Goal: Information Seeking & Learning: Learn about a topic

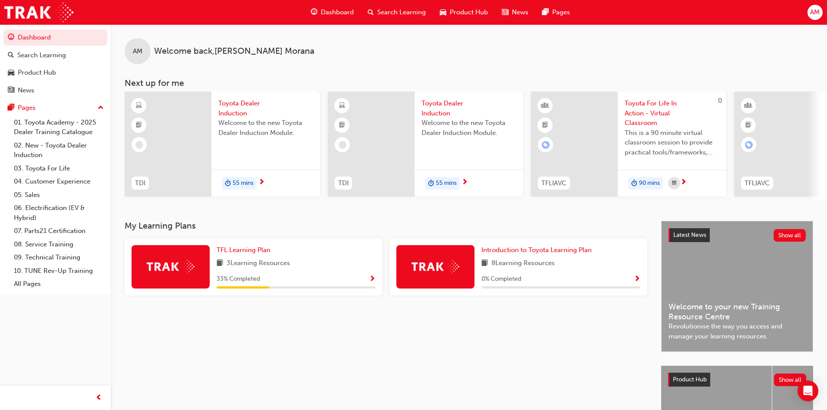
click at [407, 14] on span "Search Learning" at bounding box center [401, 12] width 49 height 10
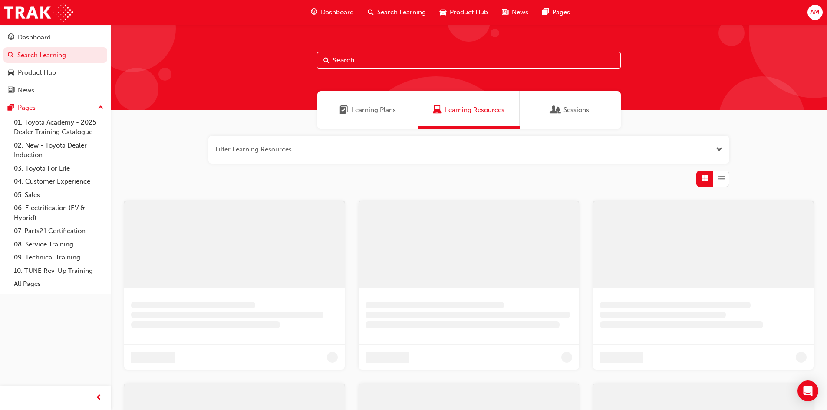
click at [405, 59] on input "text" at bounding box center [469, 60] width 304 height 16
type input "tdi"
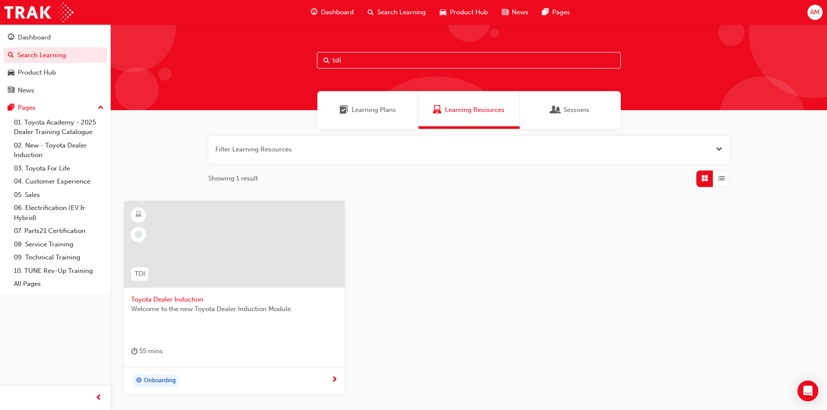
click at [189, 303] on span "Toyota Dealer Induction" at bounding box center [234, 300] width 207 height 10
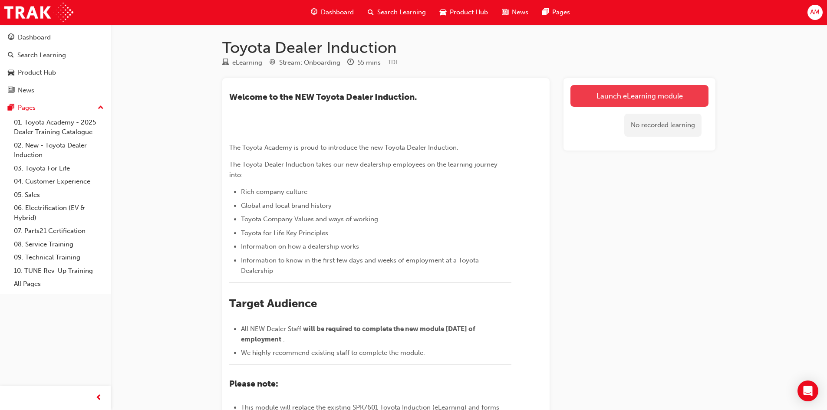
click at [630, 96] on link "Launch eLearning module" at bounding box center [639, 96] width 138 height 22
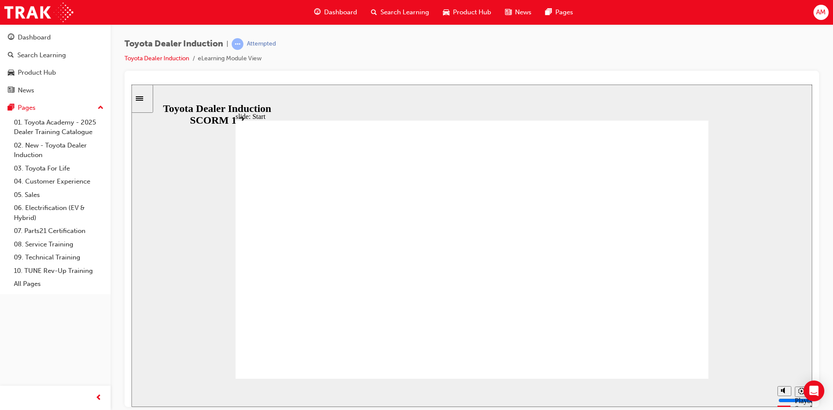
click at [815, 391] on icon "Open Intercom Messenger" at bounding box center [814, 390] width 10 height 11
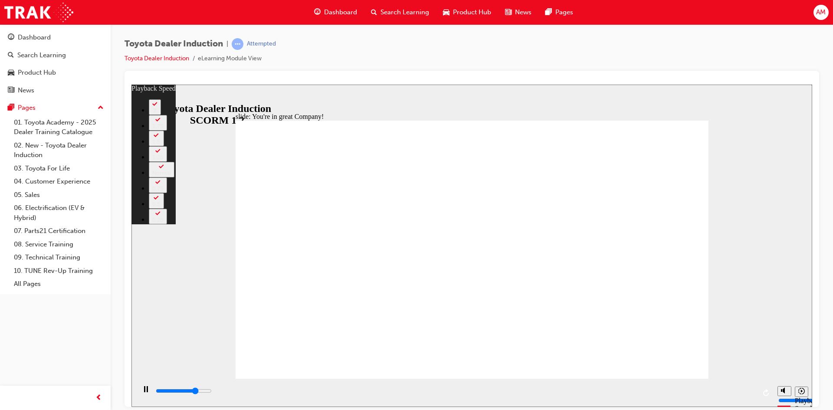
type input "5500"
type input "0"
type input "5700"
type input "0"
type input "6000"
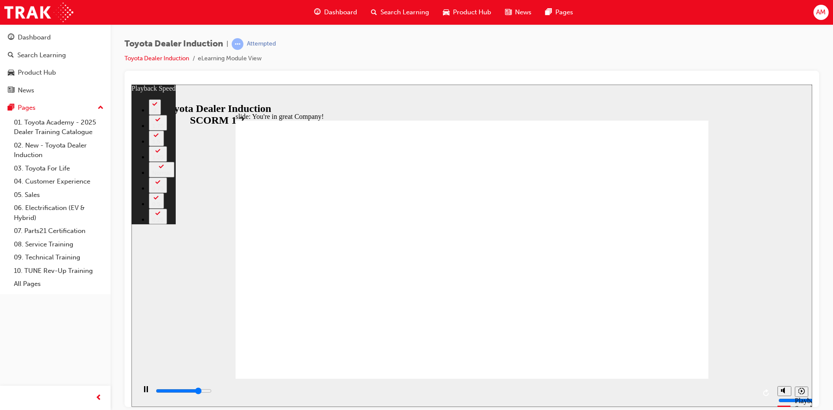
type input "1"
type input "6300"
type input "1"
type input "6500"
type input "1"
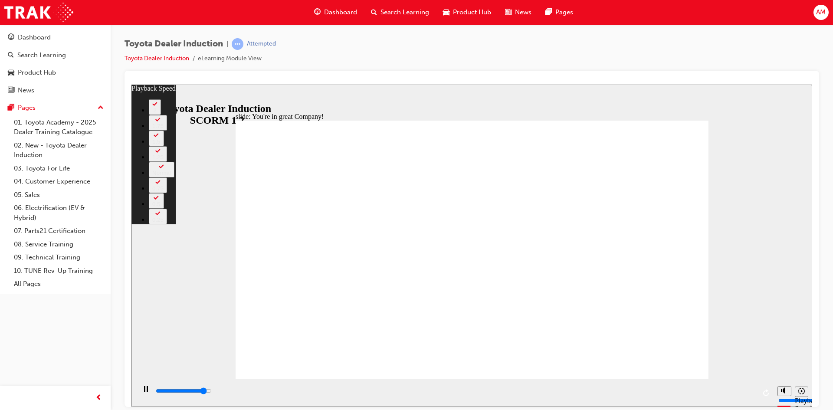
type input "6800"
type input "1"
type input "7100"
type input "2"
type input "7400"
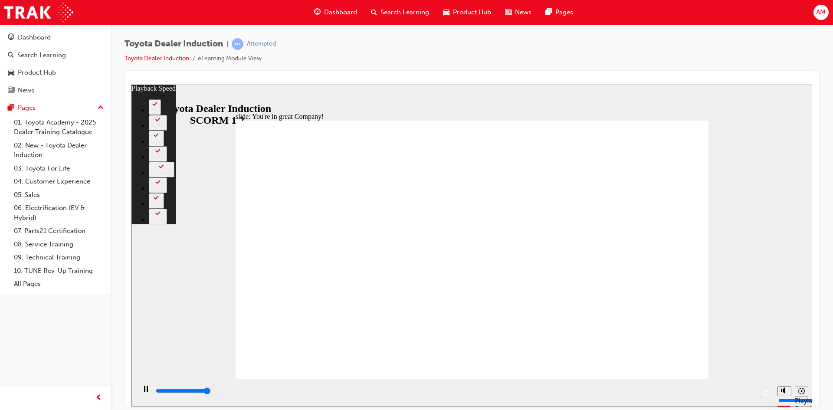
type input "2"
type input "7500"
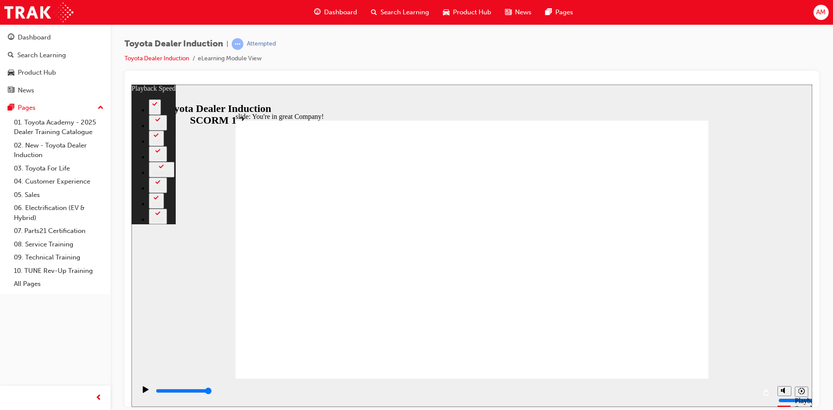
type input "156"
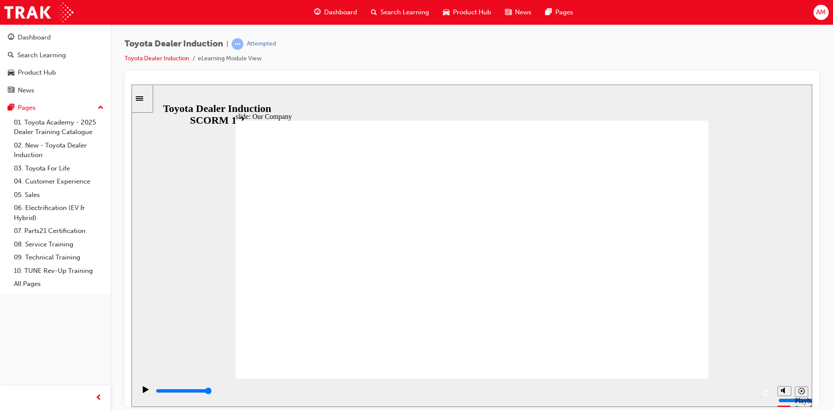
type input "8300"
drag, startPoint x: 468, startPoint y: 328, endPoint x: 535, endPoint y: 333, distance: 67.9
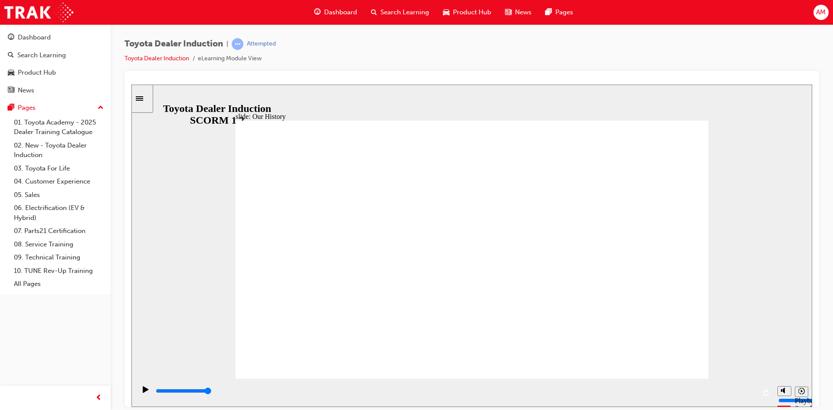
type input "3"
drag, startPoint x: 344, startPoint y: 323, endPoint x: 627, endPoint y: 330, distance: 283.9
click at [146, 394] on div "Play (Ctrl+Alt+P)" at bounding box center [145, 393] width 15 height 15
click at [139, 391] on div "Play (Ctrl+Alt+P)" at bounding box center [145, 393] width 15 height 15
click at [143, 391] on icon "Play (Ctrl+Alt+P)" at bounding box center [146, 389] width 6 height 7
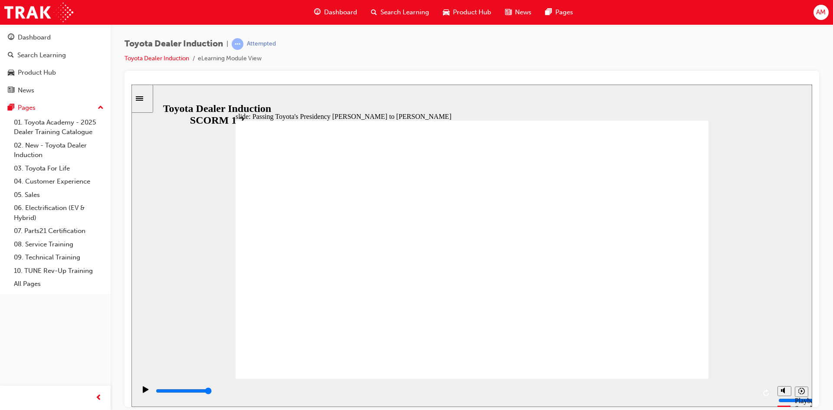
type input "5000"
radio input "true"
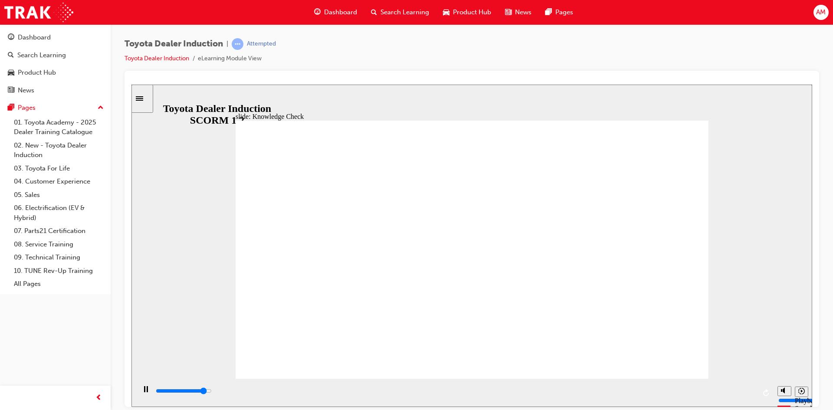
type input "4600"
radio input "true"
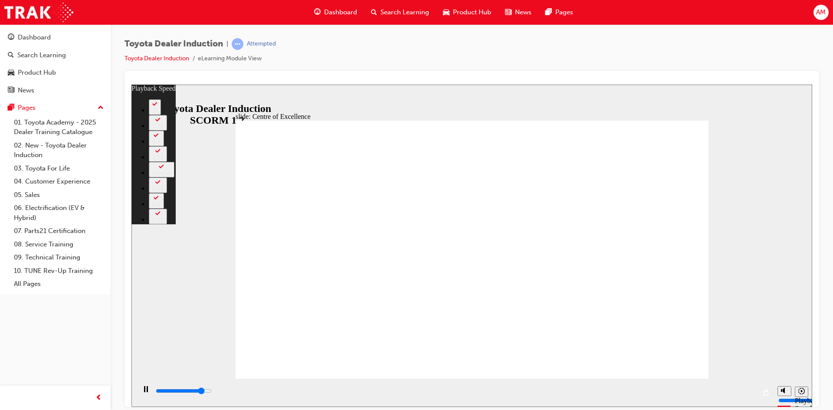
type input "13100"
type input "0"
type input "13400"
type input "1"
type input "13700"
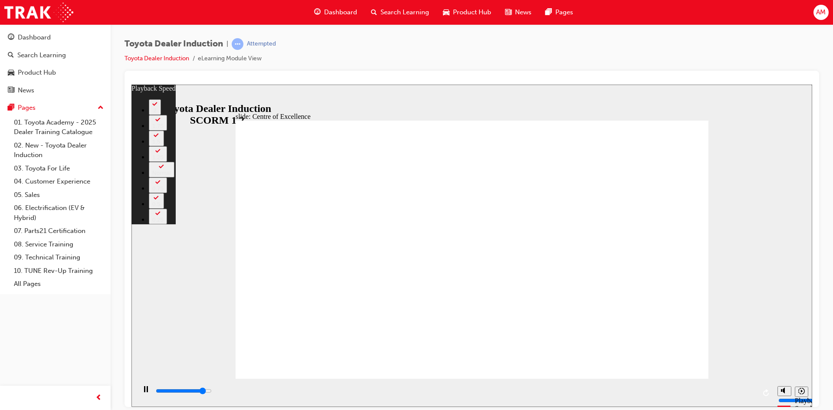
type input "1"
type input "13800"
type input "1"
type input "13900"
type input "1"
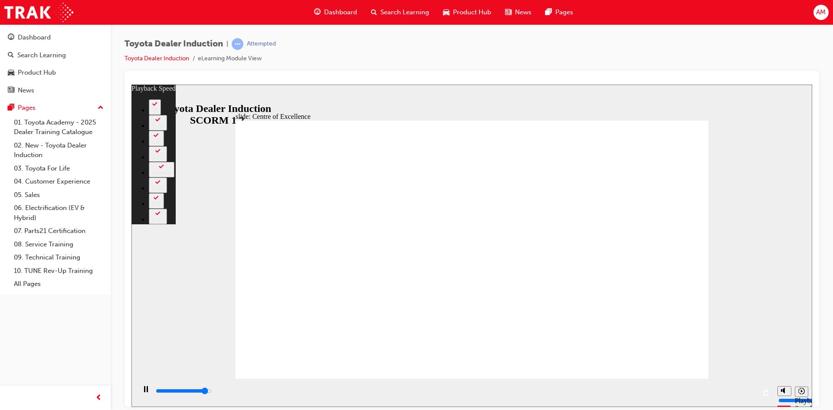
type input "14200"
type input "1"
type input "14400"
type input "2"
type input "14700"
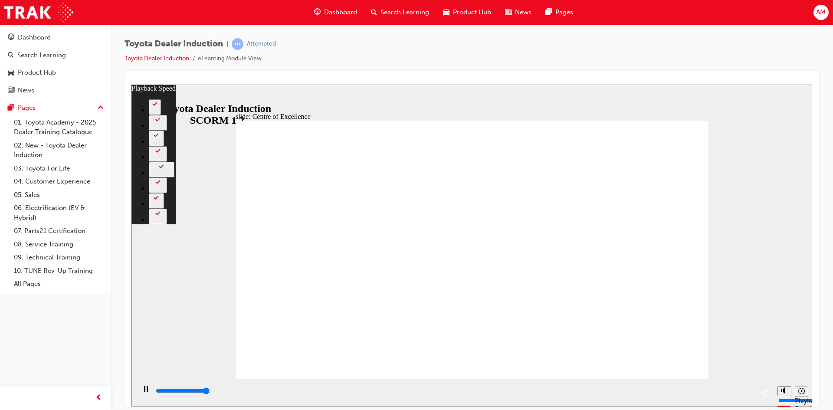
type input "2"
type input "15000"
type input "2"
type input "15200"
type input "2"
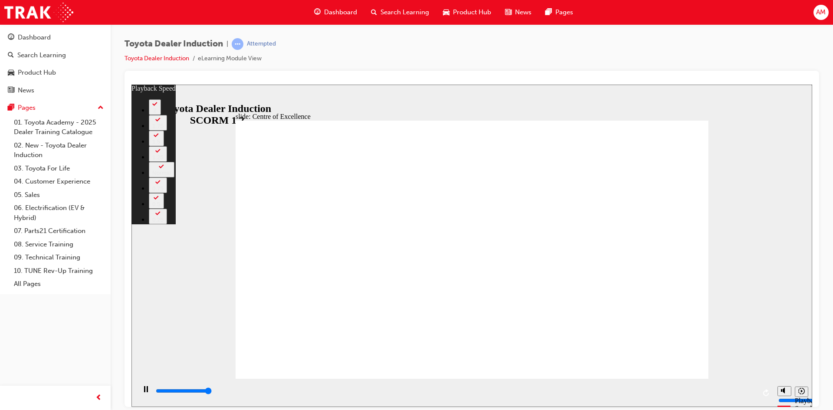
type input "15300"
type input "248"
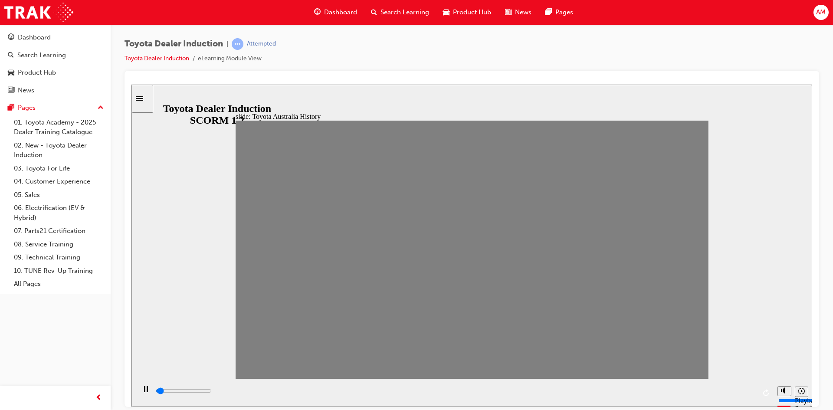
type input "0"
type input "16"
type input "0"
type input "15"
type input "0"
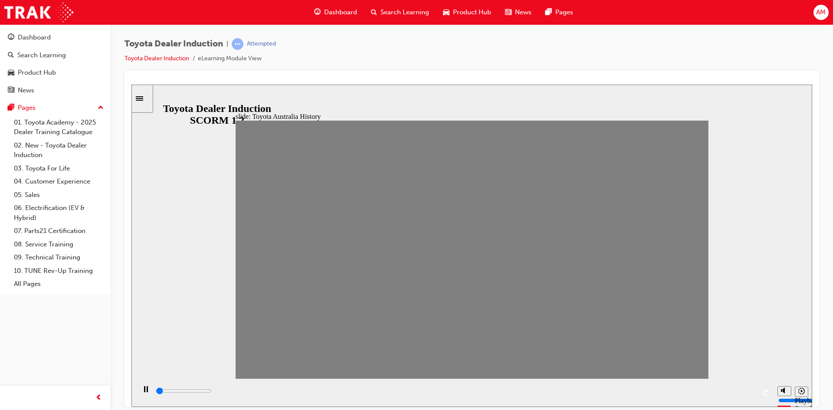
type input "14"
type input "0"
type input "13"
type input "0"
type input "12"
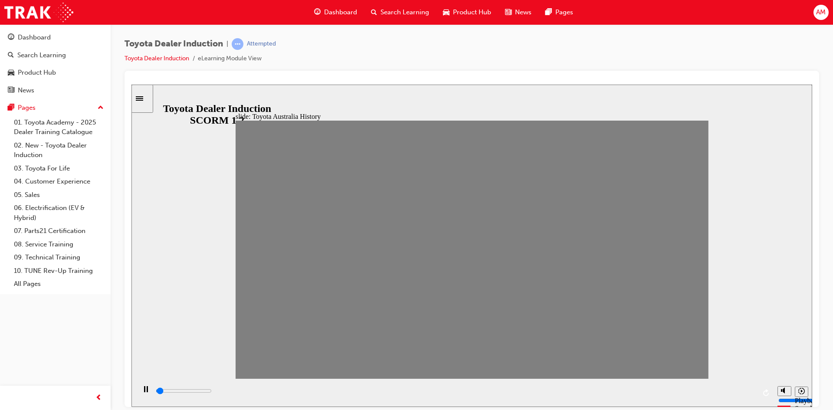
type input "0"
type input "11"
type input "6600"
type input "10"
type input "0"
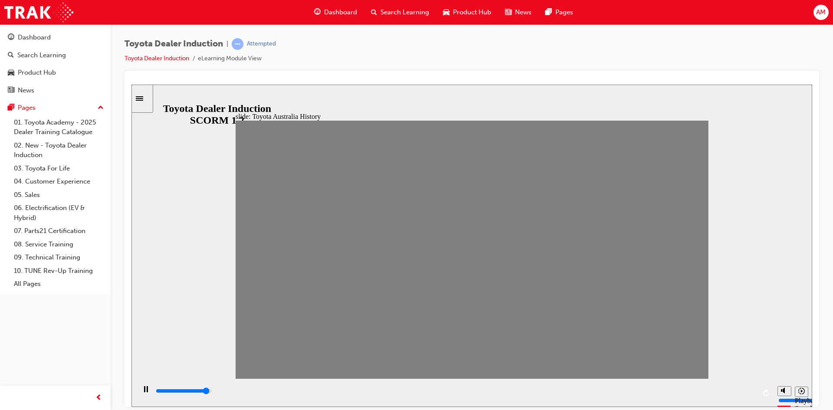
type input "9"
type input "0"
type input "8"
type input "0"
type input "7"
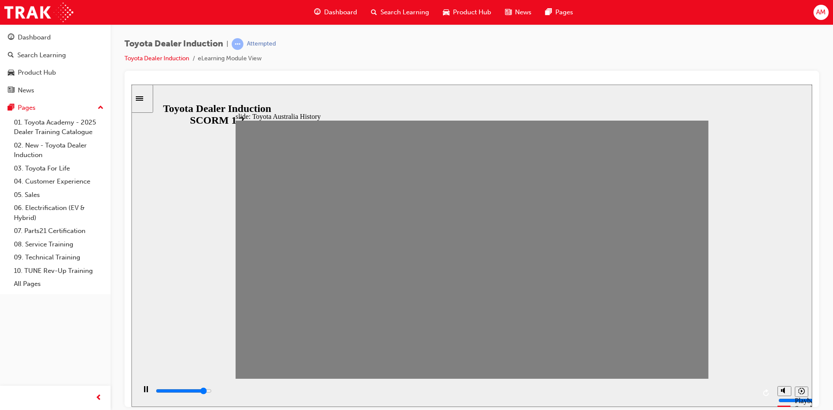
type input "0"
type input "6"
type input "0"
type input "5"
type input "0"
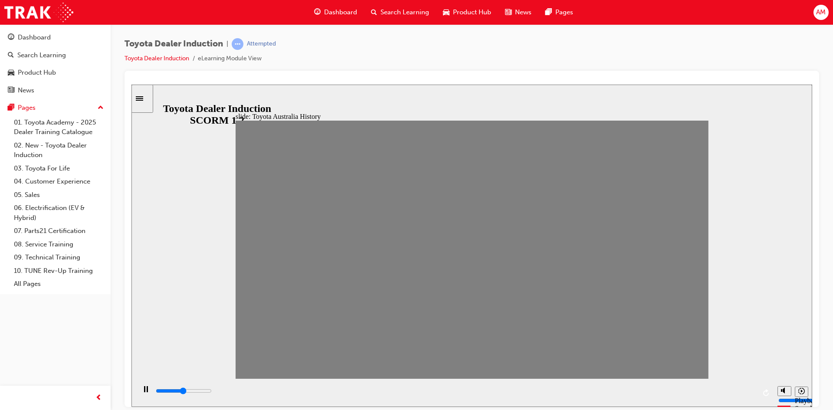
type input "4"
type input "0"
type input "3"
type input "0"
type input "2"
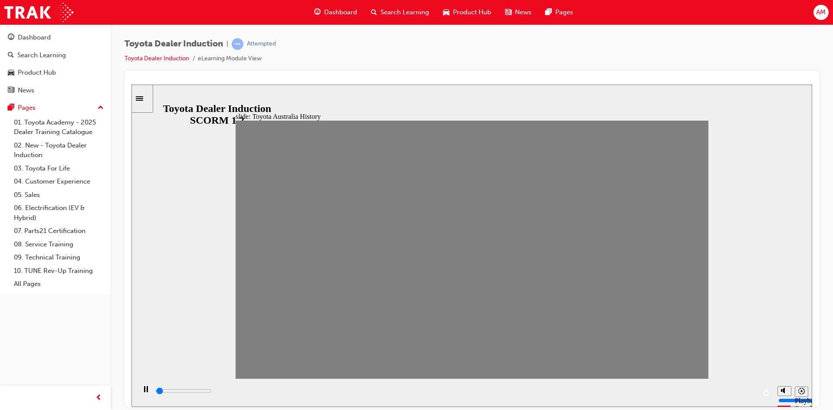
type input "0"
type input "1"
type input "0"
type input "2"
type input "0"
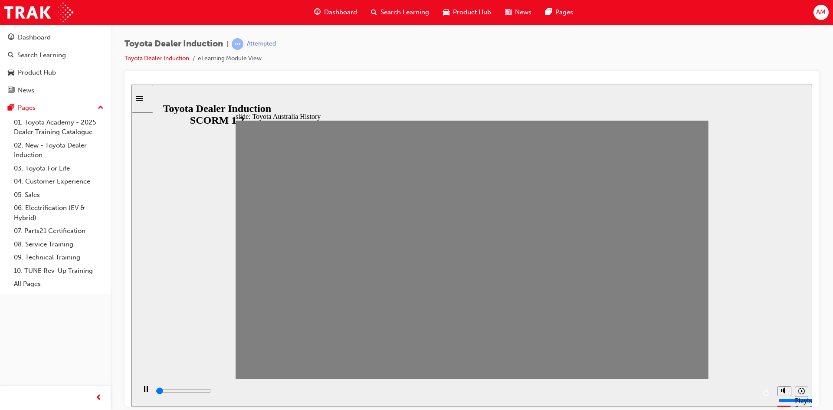
type input "3"
type input "0"
type input "4"
type input "0"
type input "5"
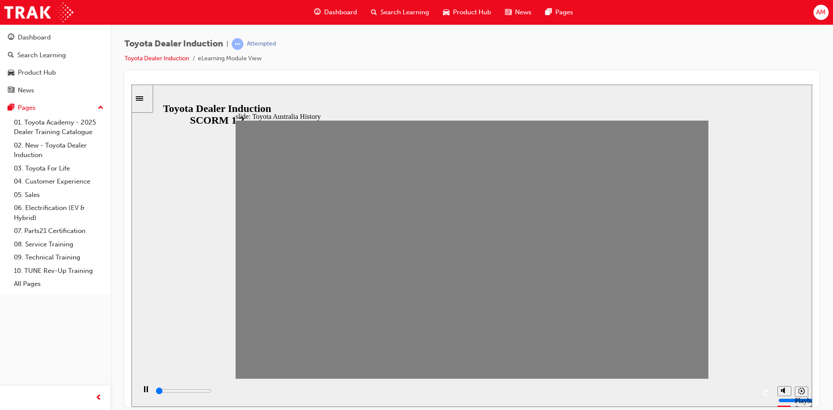
type input "0"
type input "6"
type input "0"
type input "7"
type input "0"
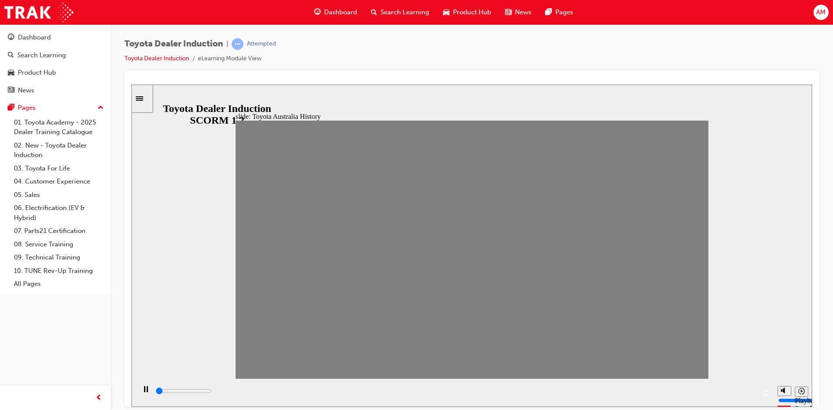
type input "8"
type input "0"
type input "9"
type input "7000"
type input "10"
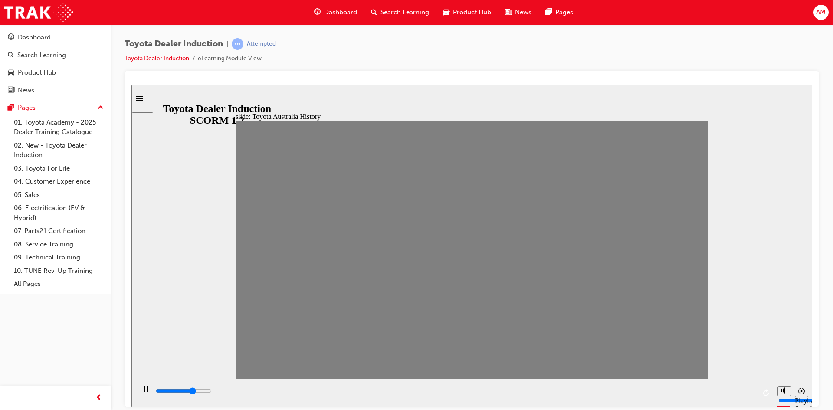
type input "0"
type input "11"
type input "0"
type input "12"
type input "0"
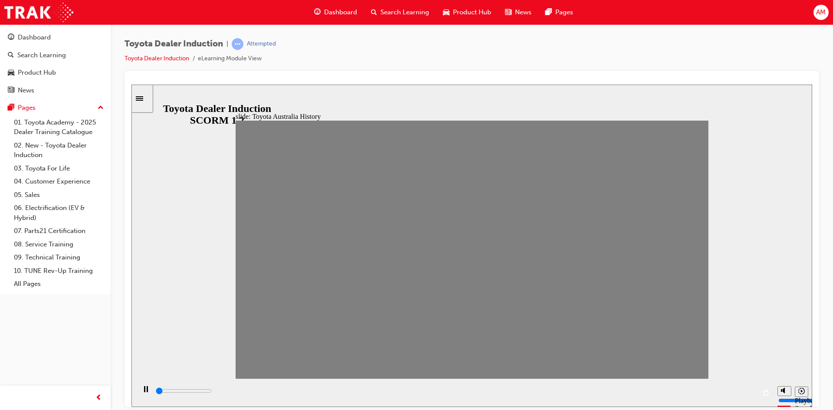
type input "13"
type input "0"
type input "14"
type input "0"
type input "15"
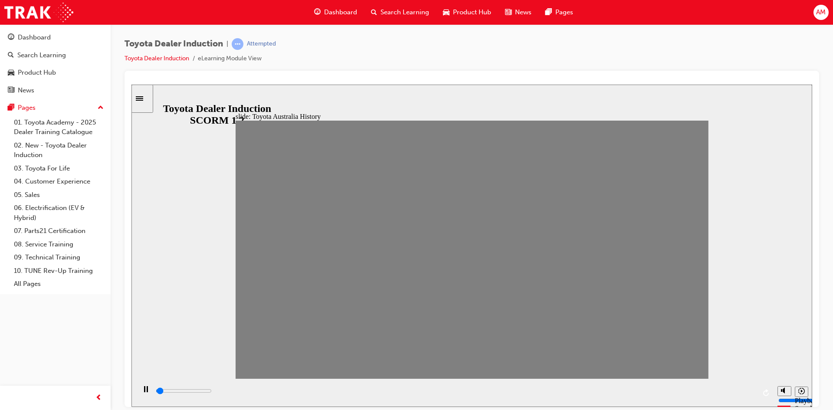
type input "0"
type input "16"
type input "0"
type input "17"
type input "0"
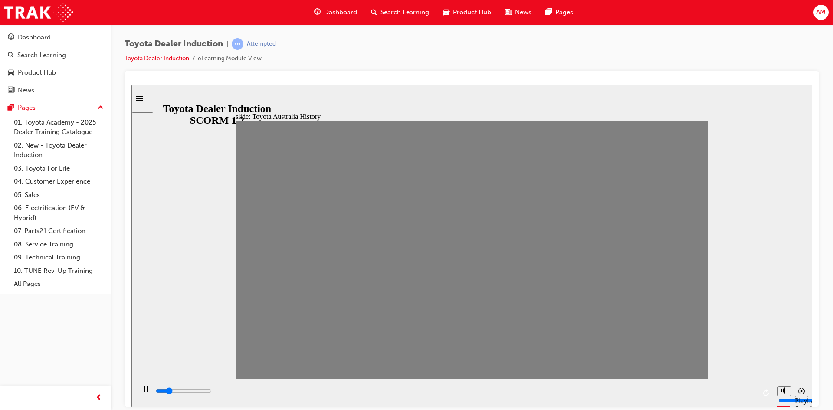
type input "19"
type input "0"
type input "18"
type input "0"
type input "17"
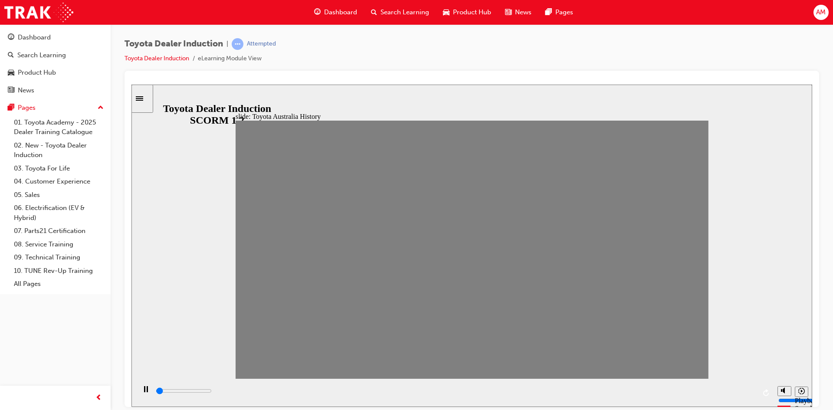
type input "0"
type input "16"
type input "0"
type input "15"
type input "0"
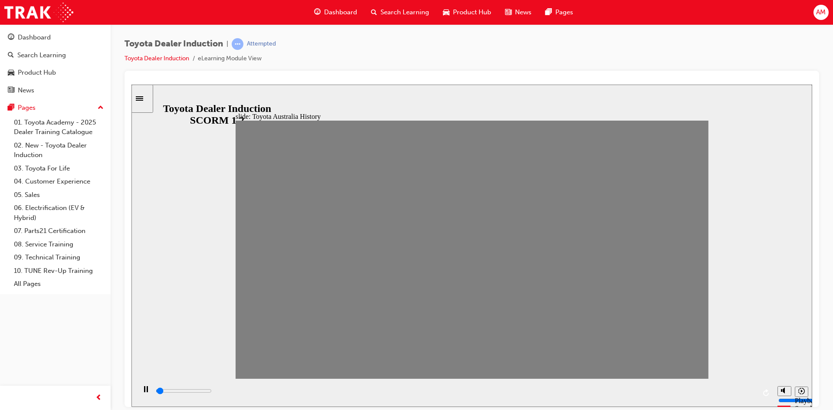
type input "14"
type input "0"
type input "15"
type input "0"
type input "16"
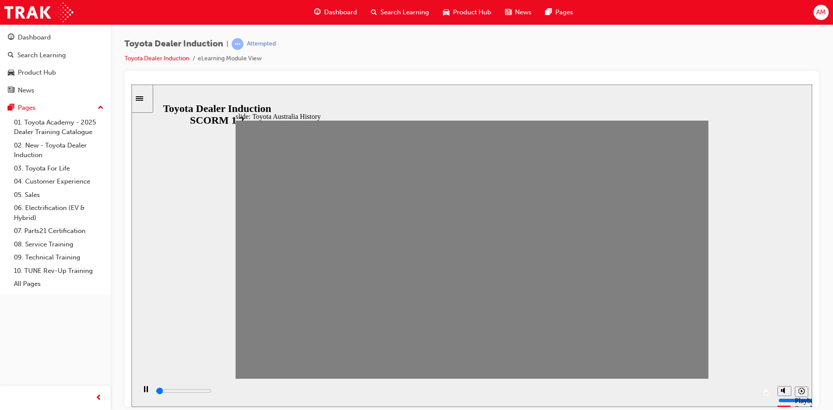
type input "0"
type input "17"
type input "0"
type input "18"
type input "0"
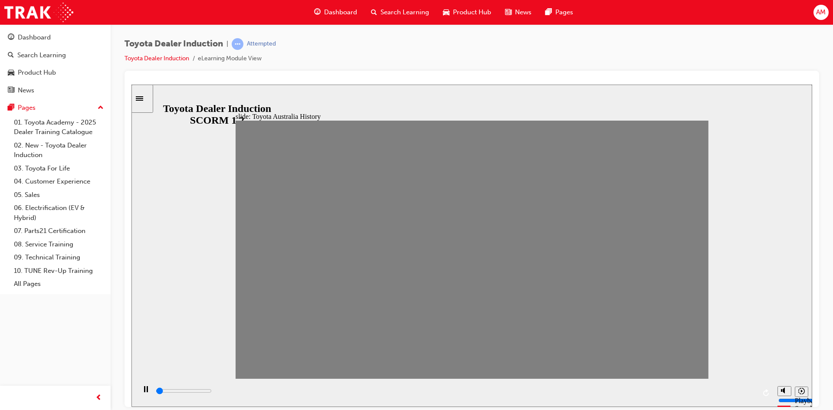
type input "19"
drag, startPoint x: 251, startPoint y: 255, endPoint x: 676, endPoint y: 271, distance: 425.1
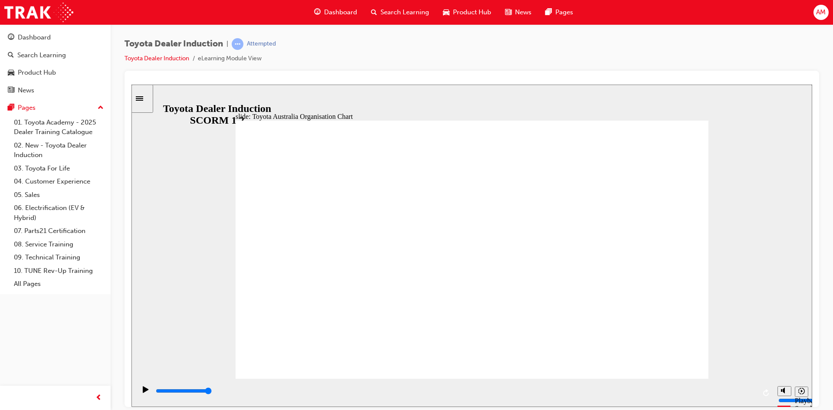
drag, startPoint x: 351, startPoint y: 345, endPoint x: 391, endPoint y: 325, distance: 45.4
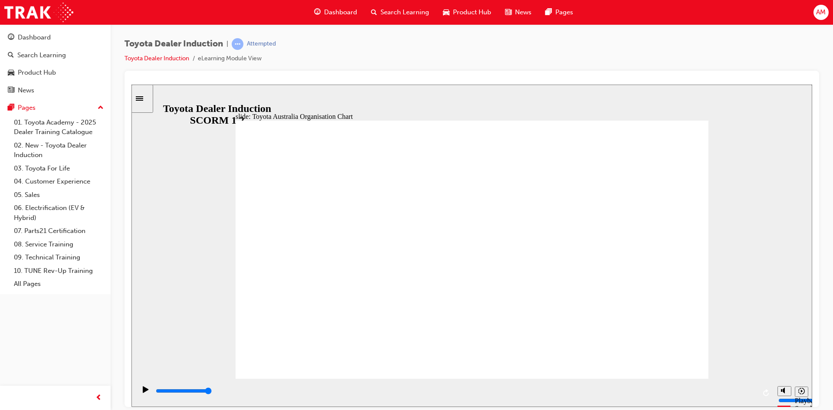
type input "5000"
radio input "true"
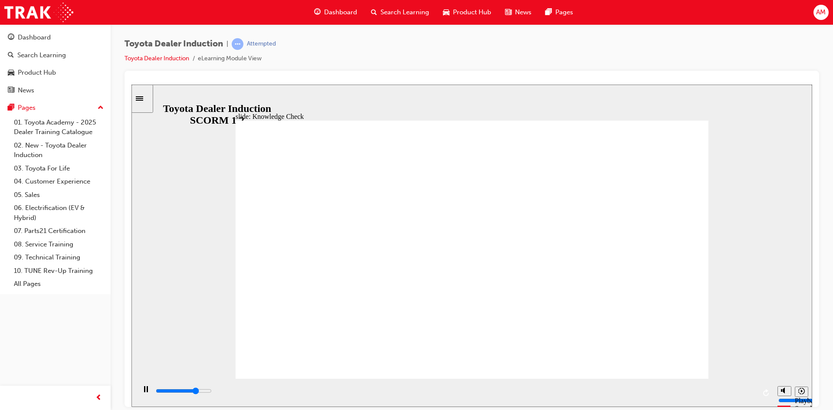
type input "3700"
radio input "true"
type input "5000"
radio input "true"
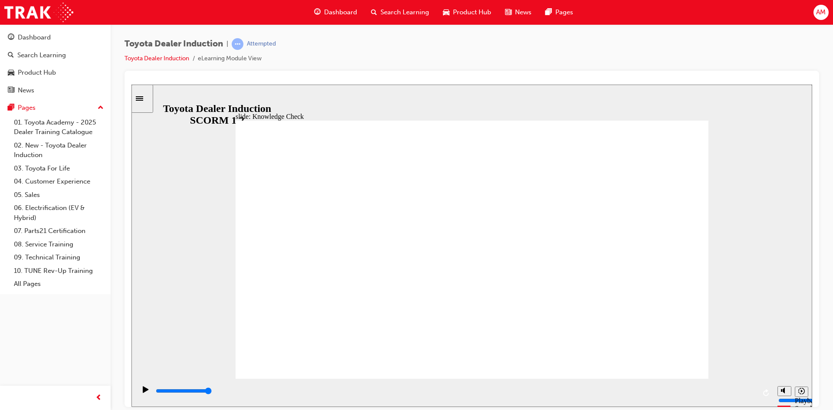
type input "9200"
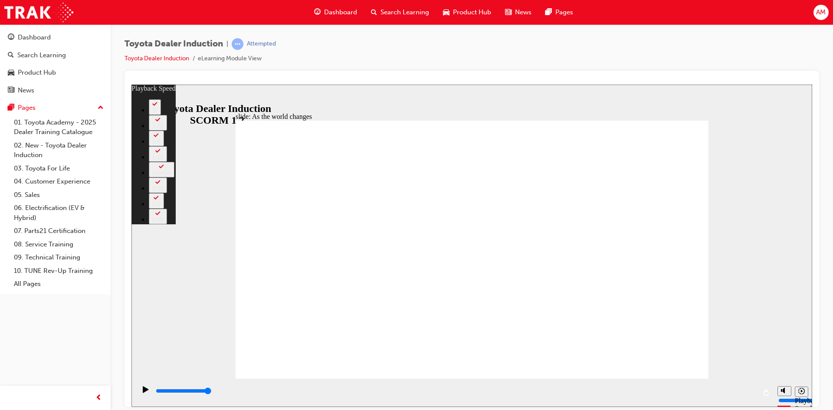
type input "128"
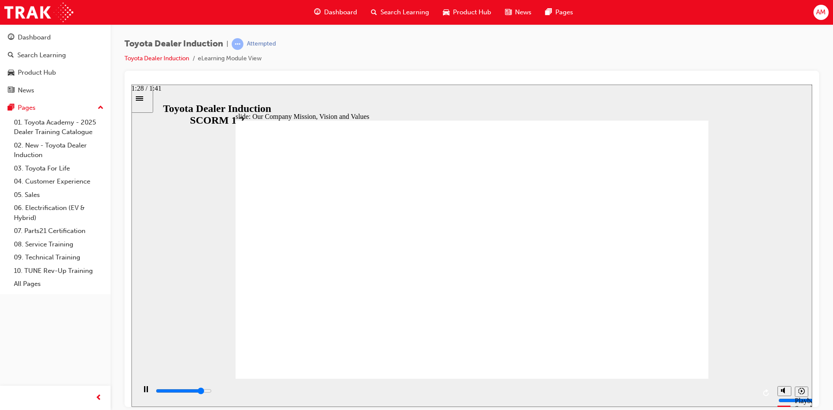
click at [666, 387] on div "playback controls" at bounding box center [455, 392] width 601 height 13
click at [212, 391] on input "slide progress" at bounding box center [184, 390] width 56 height 7
click at [212, 392] on input "slide progress" at bounding box center [184, 390] width 56 height 7
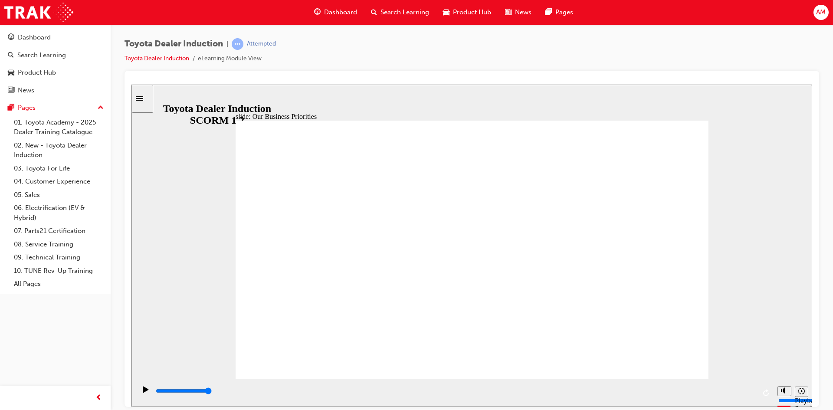
click at [535, 391] on div "playback controls" at bounding box center [455, 391] width 601 height 10
click at [740, 395] on div "playback controls" at bounding box center [455, 391] width 601 height 10
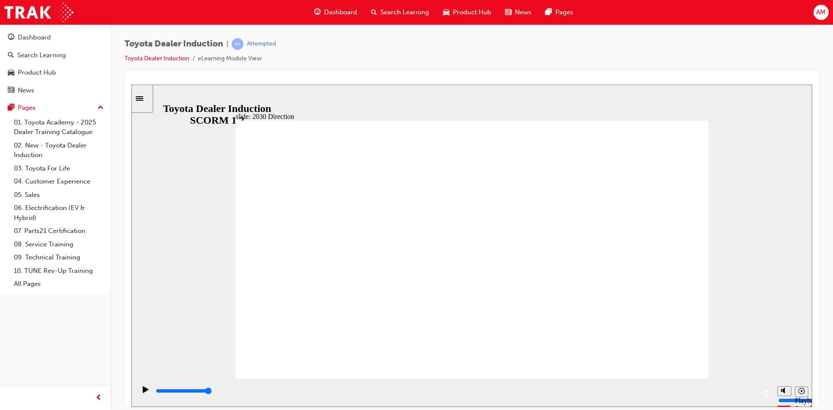
type input "4900"
type input "happiness"
type input "5000"
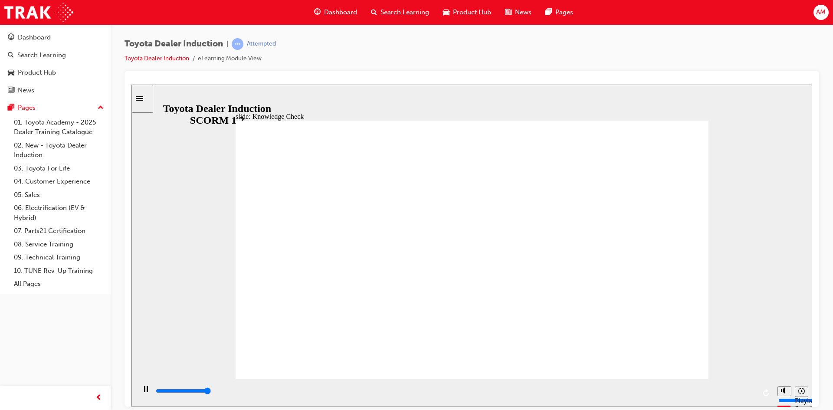
type input "happiness"
type input "5000"
type input "happiness"
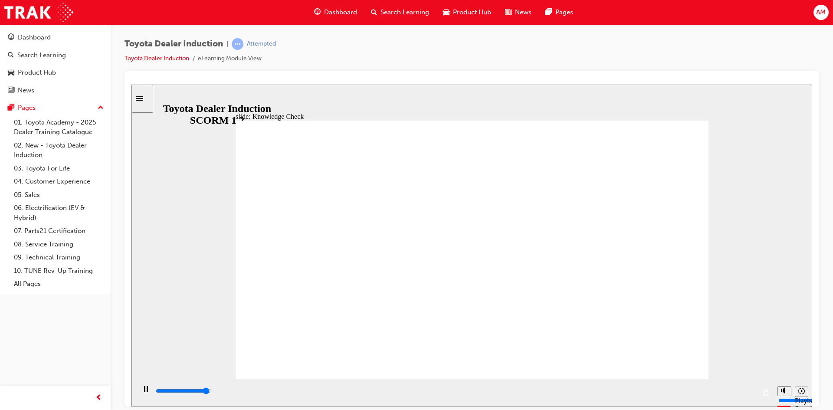
type input "4800"
type input "moved"
type input "5000"
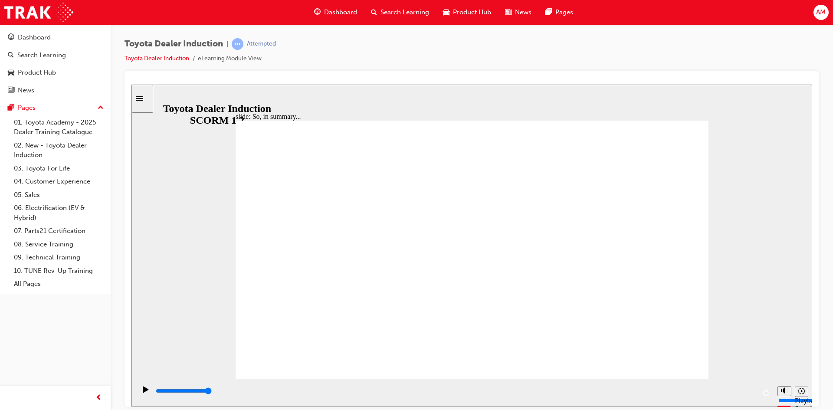
type input "moved"
type input "6500"
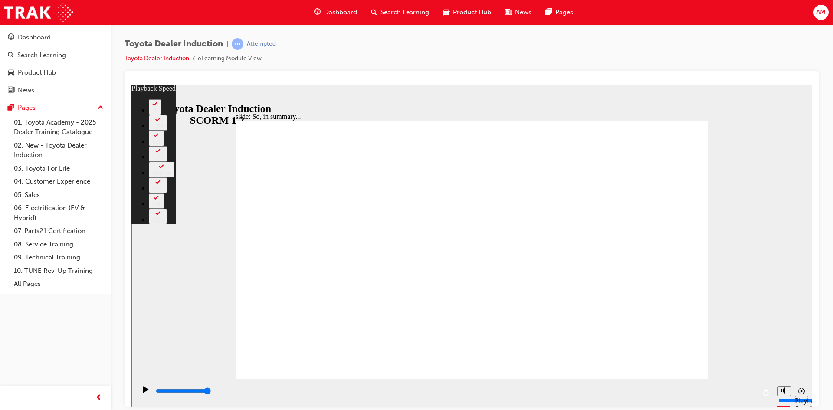
drag, startPoint x: 634, startPoint y: 361, endPoint x: 661, endPoint y: 362, distance: 26.9
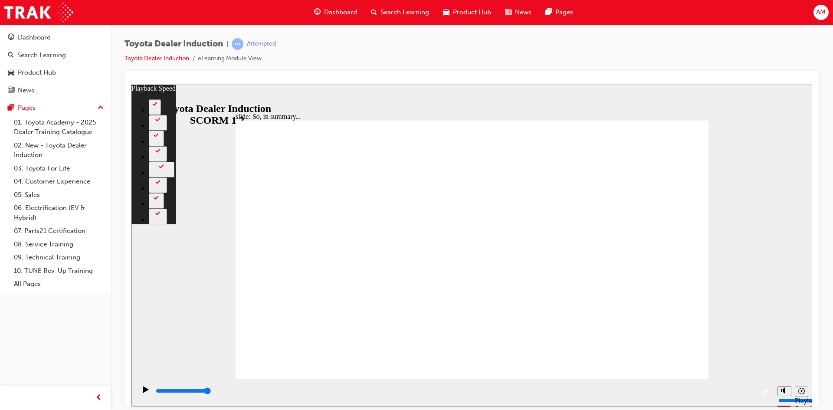
type input "128"
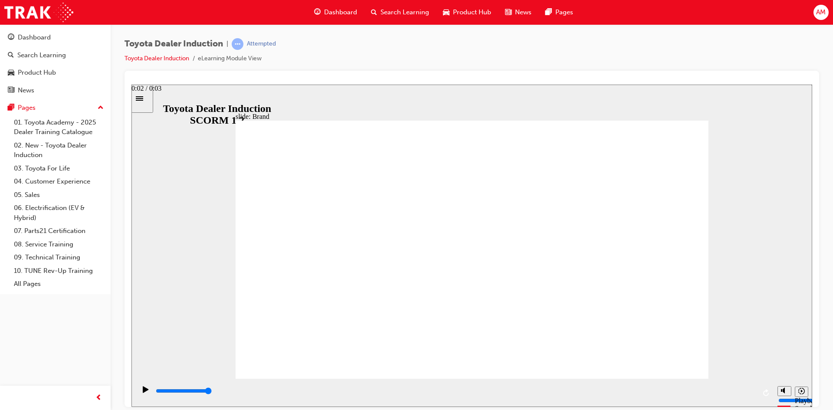
click at [212, 392] on input "slide progress" at bounding box center [184, 390] width 56 height 7
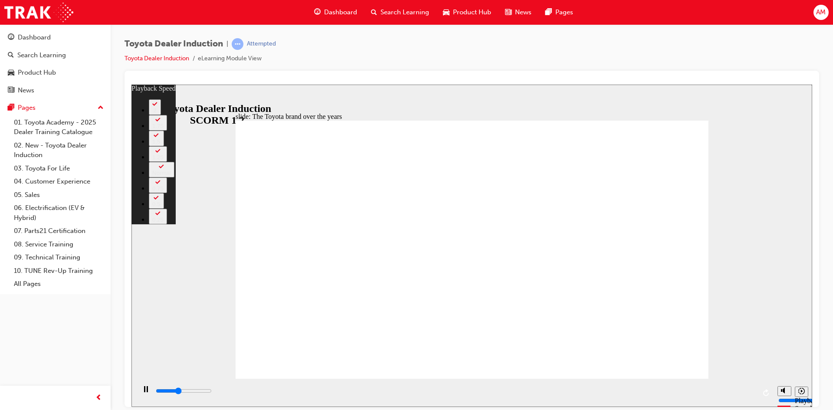
type input "3300"
type input "0"
type input "3500"
type input "0"
type input "3800"
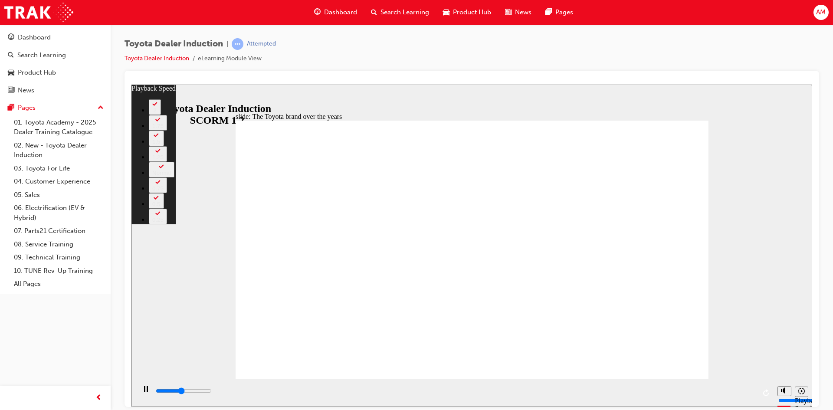
type input "1"
type input "4000"
type input "1"
type input "4300"
type input "1"
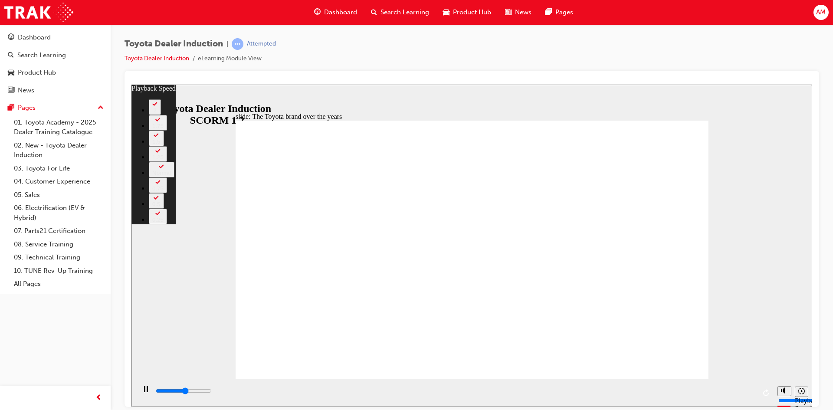
type input "4600"
type input "1"
type input "4800"
type input "2"
type input "5100"
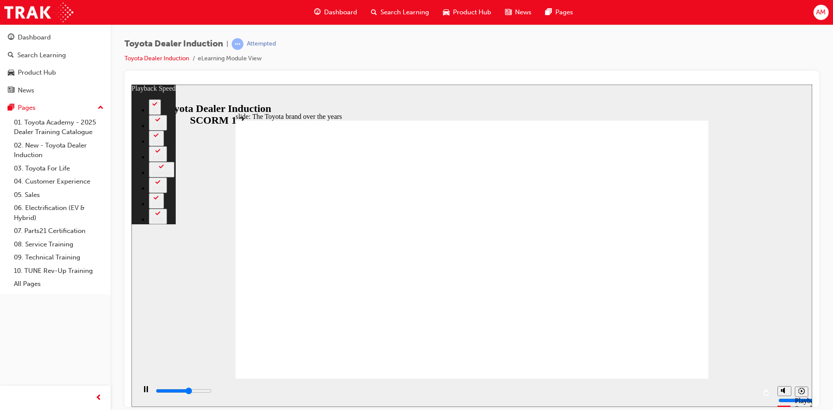
type input "2"
type input "5400"
type input "2"
type input "5600"
type input "2"
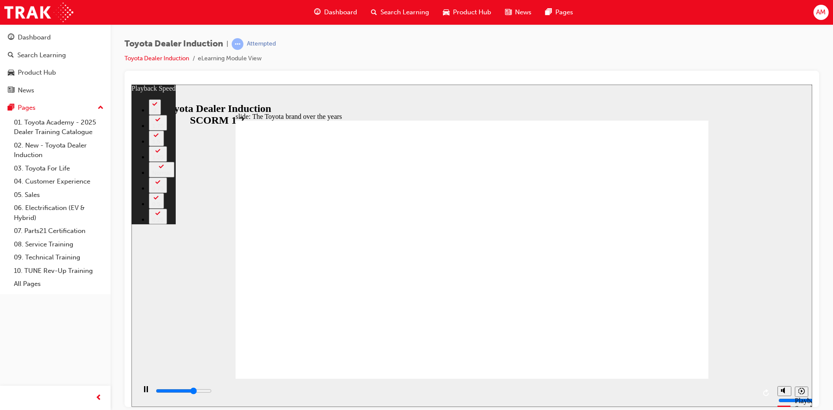
type input "5900"
type input "3"
type input "6100"
type input "3"
type input "6400"
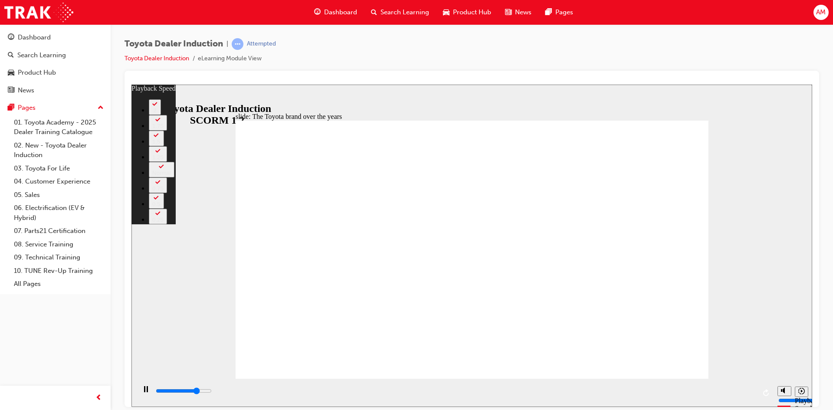
type input "3"
type input "6500"
type input "3"
type input "6700"
type input "3"
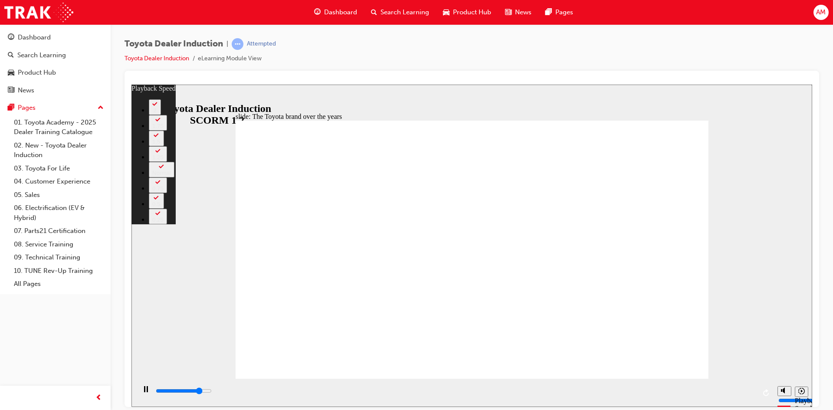
type input "7000"
type input "4"
type input "7200"
type input "4"
type input "7500"
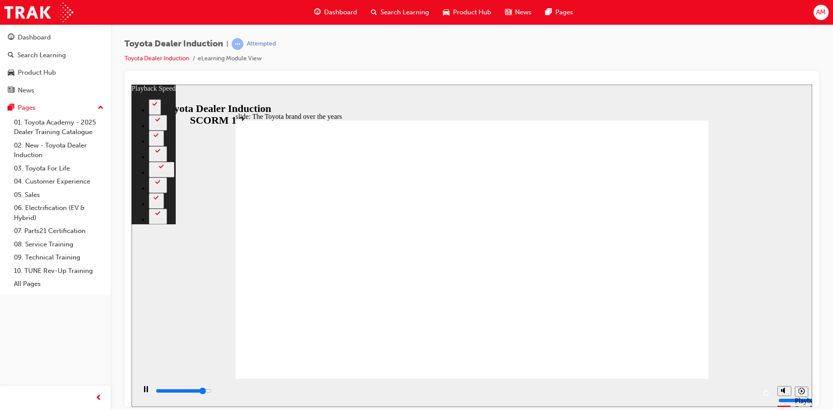
type input "4"
type input "7700"
type input "4"
type input "8000"
type input "5"
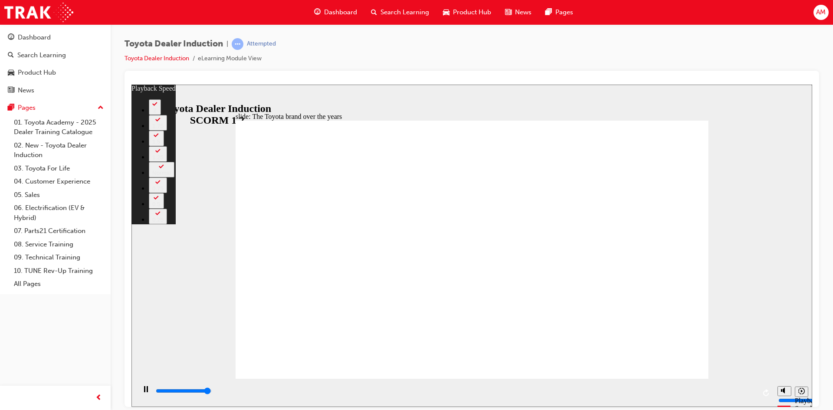
type input "8300"
type input "5"
type input "8400"
type input "165"
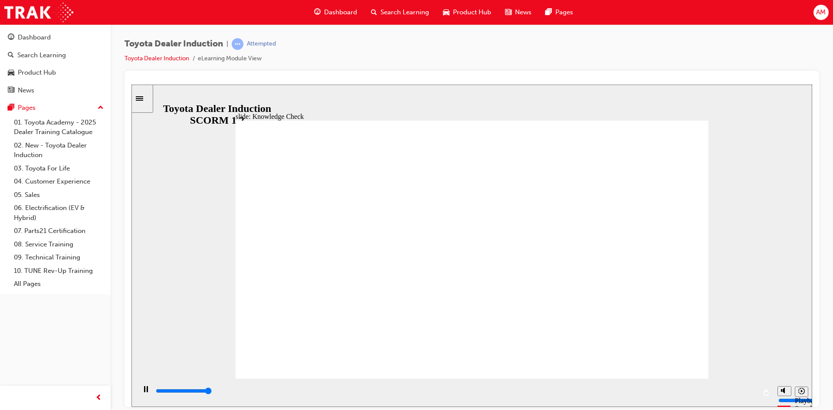
type input "5000"
radio input "true"
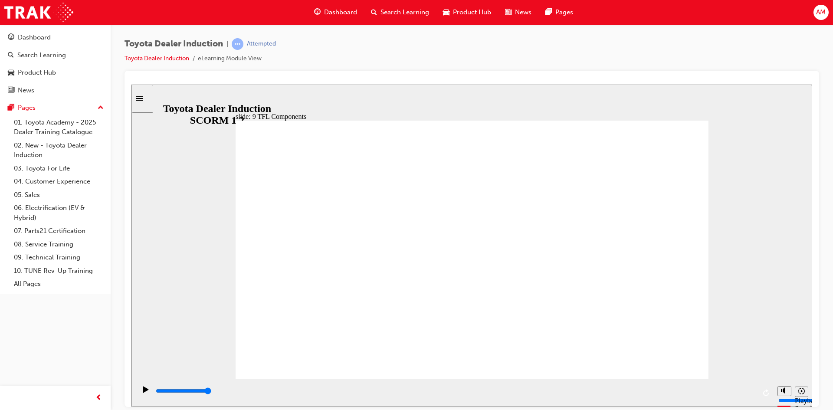
drag, startPoint x: 438, startPoint y: 394, endPoint x: 476, endPoint y: 394, distance: 37.8
click at [443, 394] on div "playback controls" at bounding box center [455, 391] width 601 height 10
drag, startPoint x: 524, startPoint y: 393, endPoint x: 561, endPoint y: 392, distance: 36.5
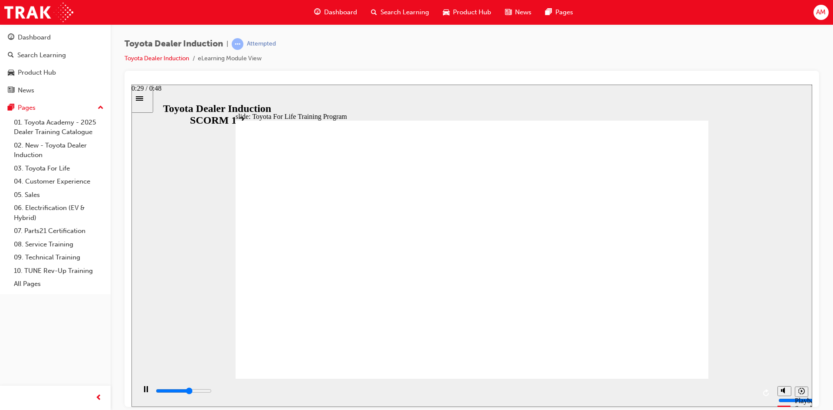
click at [525, 393] on div "playback controls" at bounding box center [455, 391] width 601 height 10
click at [614, 395] on div "playback controls" at bounding box center [455, 391] width 601 height 10
click at [671, 396] on div "playback controls" at bounding box center [455, 391] width 601 height 10
click at [212, 393] on input "slide progress" at bounding box center [184, 390] width 56 height 7
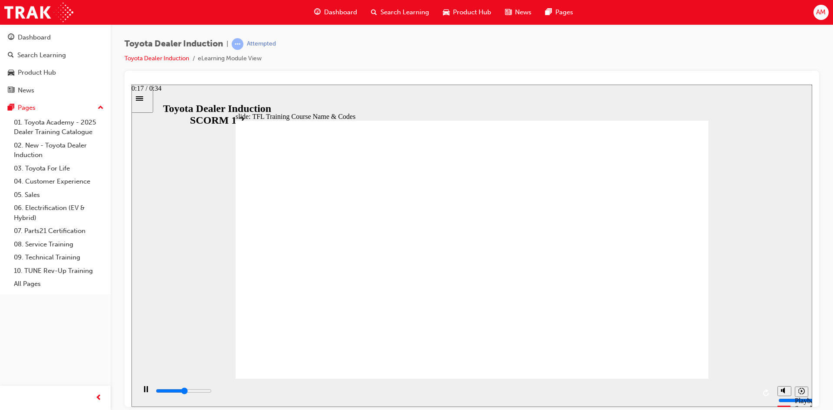
click at [464, 396] on div "playback controls" at bounding box center [455, 391] width 601 height 10
drag, startPoint x: 576, startPoint y: 394, endPoint x: 597, endPoint y: 392, distance: 20.9
click at [580, 394] on div "playback controls" at bounding box center [455, 391] width 601 height 10
click at [212, 392] on input "slide progress" at bounding box center [184, 390] width 56 height 7
click at [742, 396] on div "playback controls" at bounding box center [455, 391] width 601 height 10
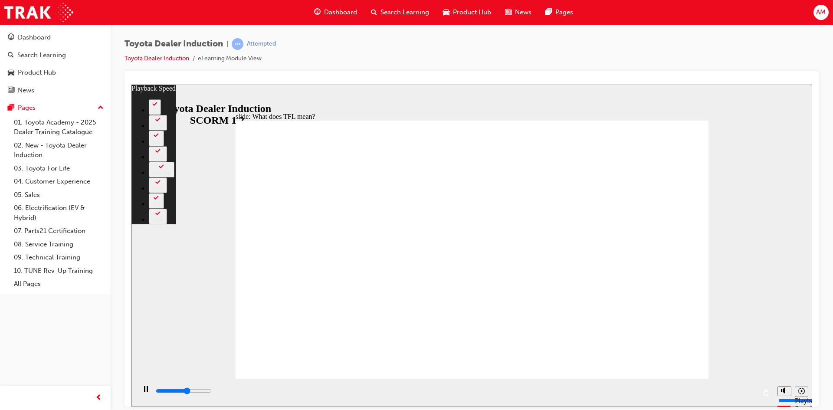
type input "6100"
type input "0"
type input "6100"
type input "0"
type input "6300"
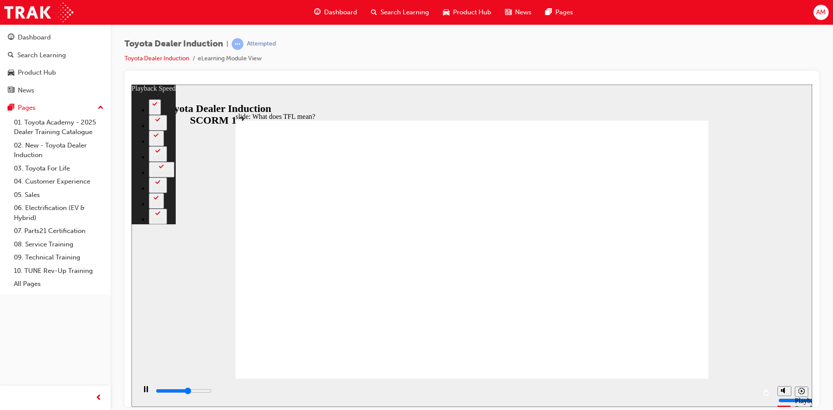
type input "0"
type input "6600"
type input "1"
type input "6800"
type input "1"
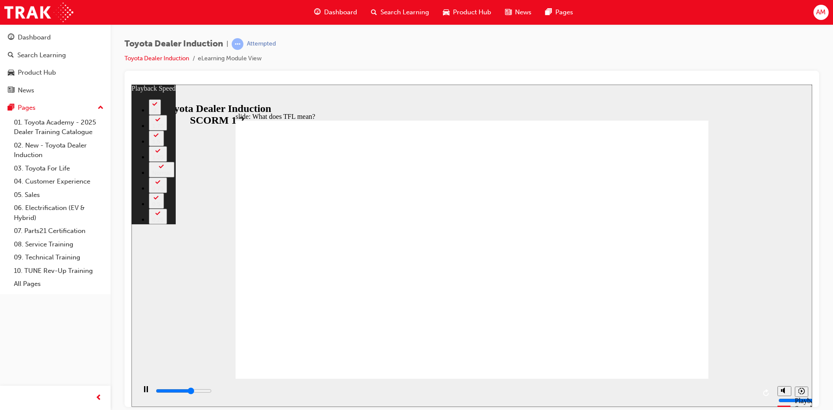
type input "7000"
type input "1"
type input "7100"
type input "1"
type input "7400"
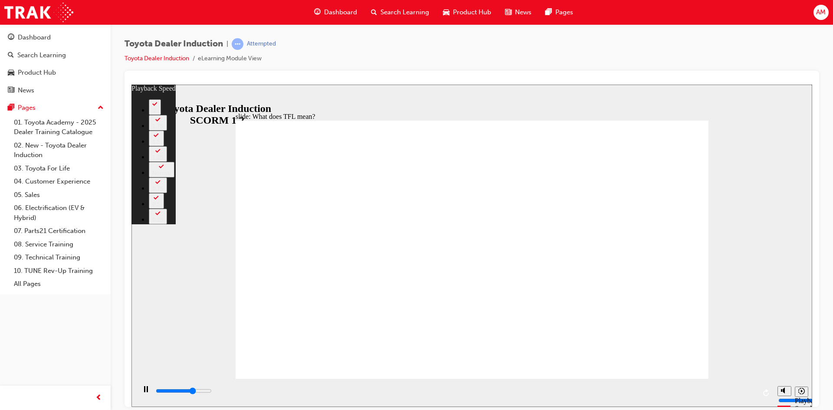
type input "1"
type input "7600"
type input "2"
type input "7900"
type input "2"
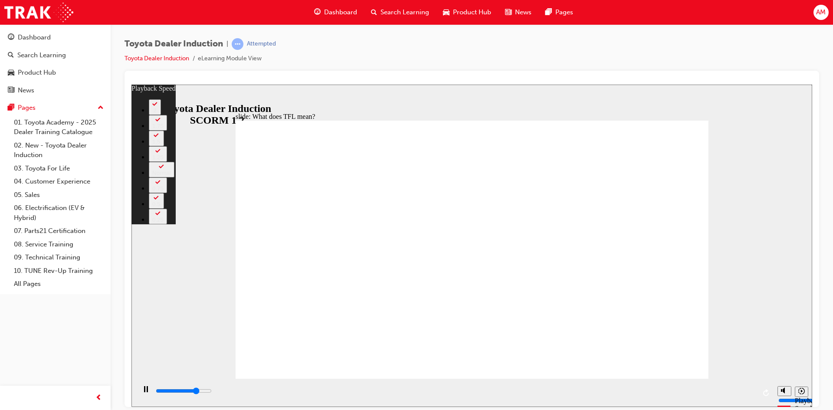
type input "8200"
type input "2"
type input "8400"
type input "2"
type input "8700"
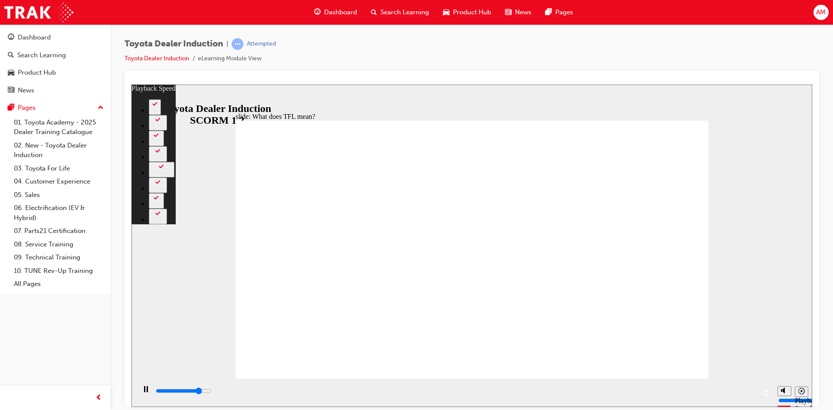
type input "3"
type input "8800"
type input "3"
type input "9000"
type input "3"
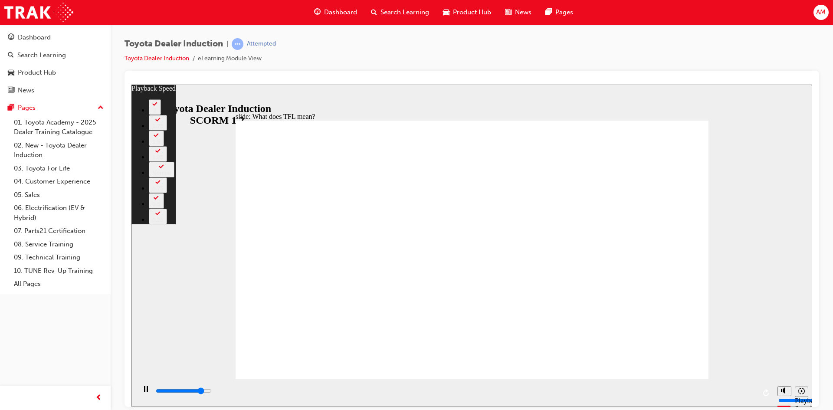
type input "9200"
type input "3"
type input "9500"
type input "3"
type input "9800"
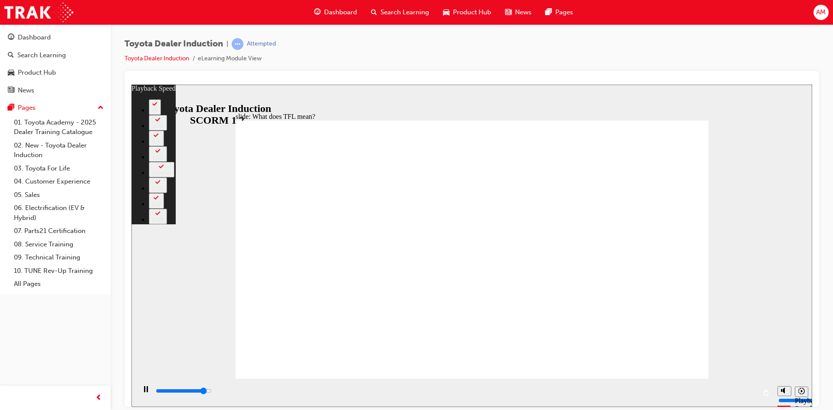
type input "4"
type input "10000"
type input "4"
type input "10300"
type input "4"
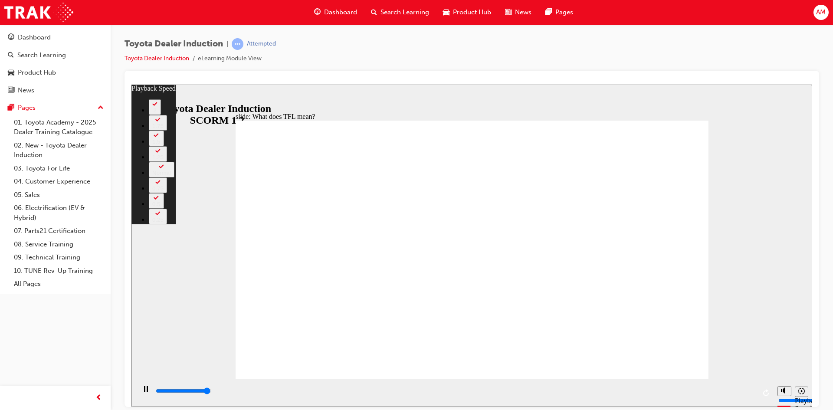
type input "10600"
type input "4"
type input "10800"
type input "5"
type input "10800"
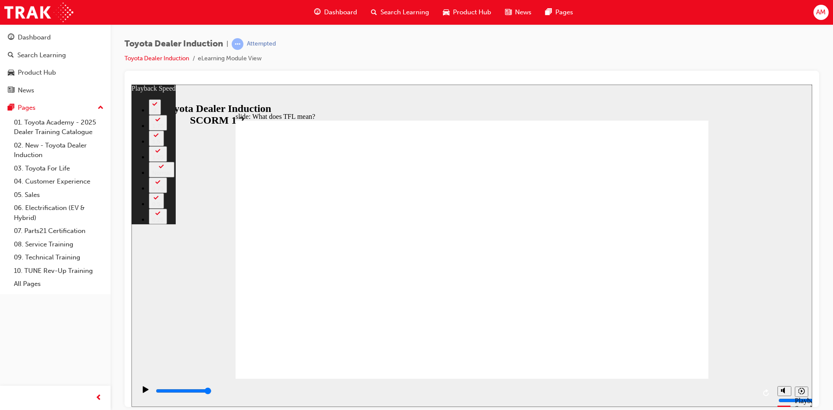
type input "139"
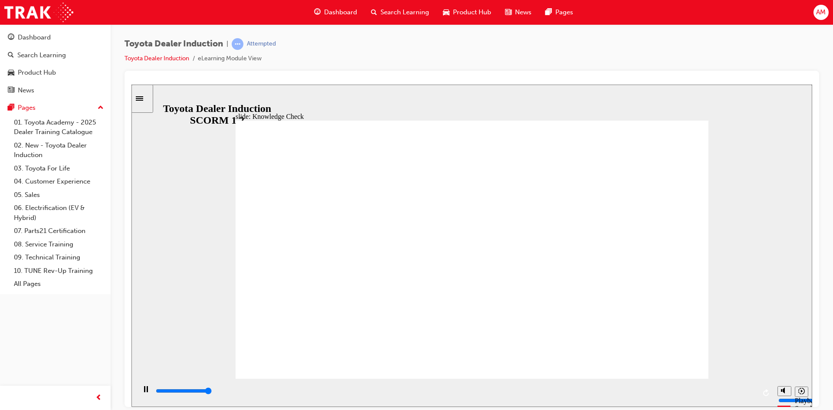
type input "5000"
radio input "true"
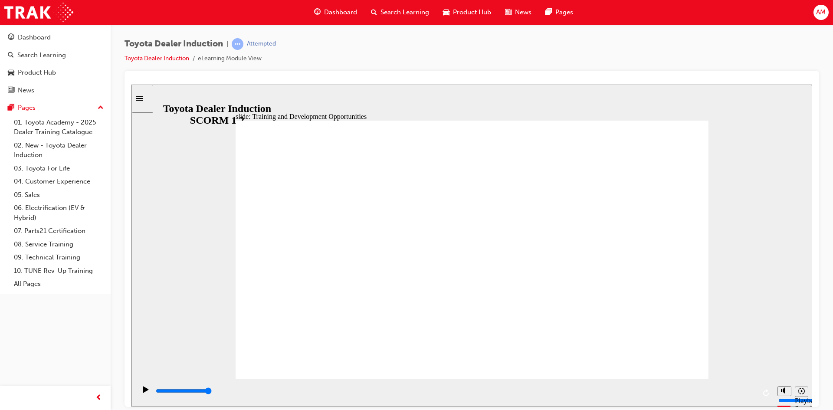
drag, startPoint x: 680, startPoint y: 174, endPoint x: 635, endPoint y: 202, distance: 53.2
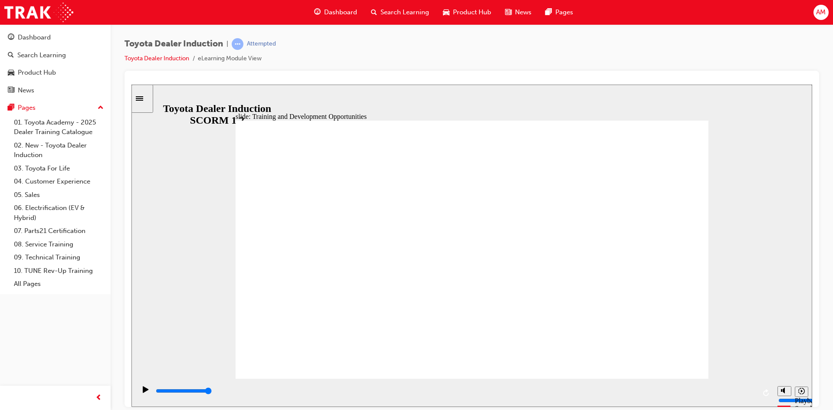
click at [691, 391] on div "playback controls" at bounding box center [455, 391] width 601 height 10
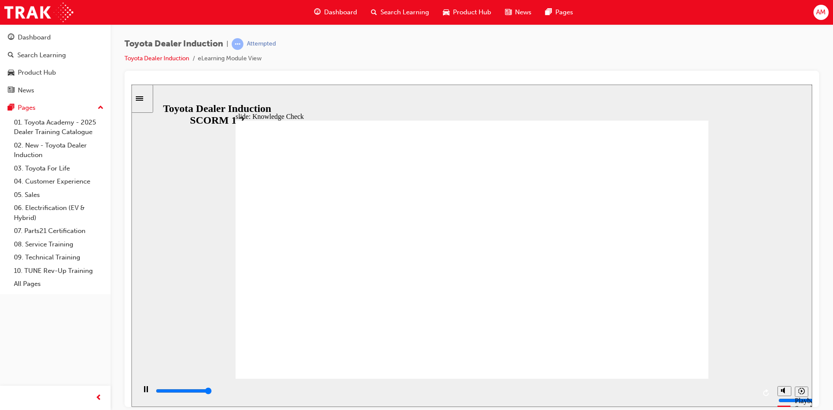
type input "5000"
radio input "true"
click at [300, 390] on div "playback controls" at bounding box center [455, 391] width 601 height 10
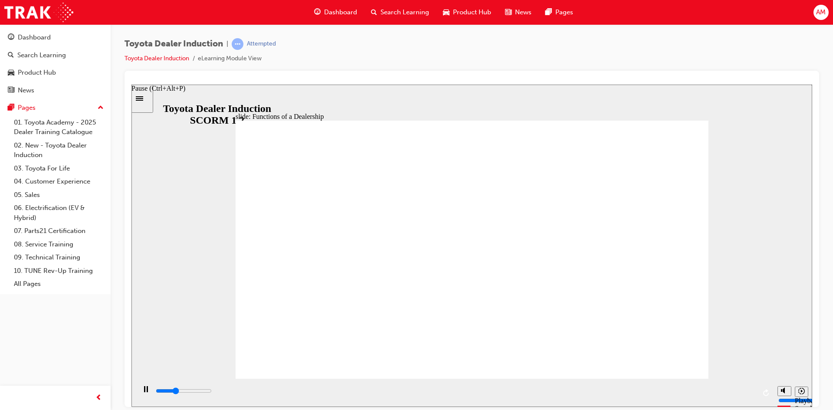
click at [147, 392] on rect "Pause (Ctrl+Alt+P)" at bounding box center [147, 389] width 1 height 6
click at [143, 392] on icon "Play (Ctrl+Alt+P)" at bounding box center [146, 389] width 6 height 7
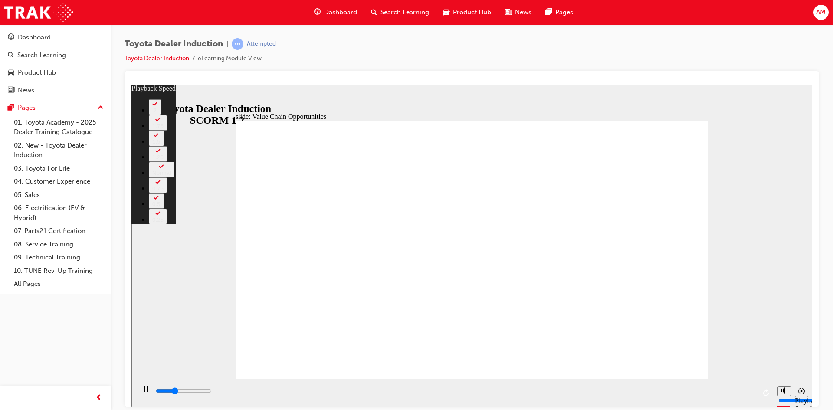
type input "3600"
type input "0"
type input "3600"
type input "0"
type input "3800"
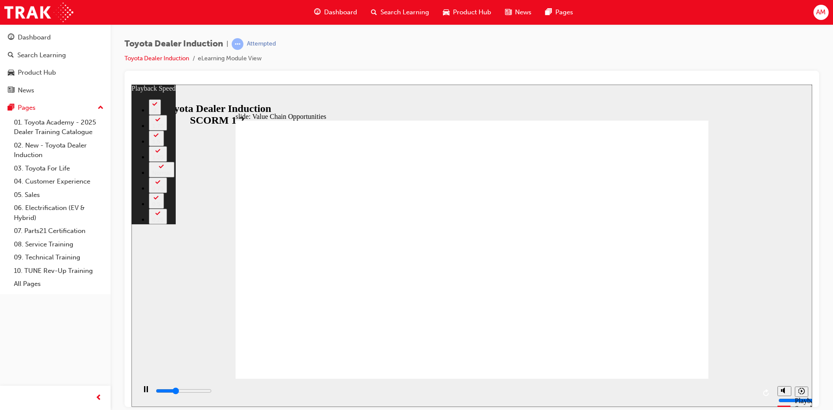
type input "0"
type input "4000"
type input "0"
type input "4100"
type input "1"
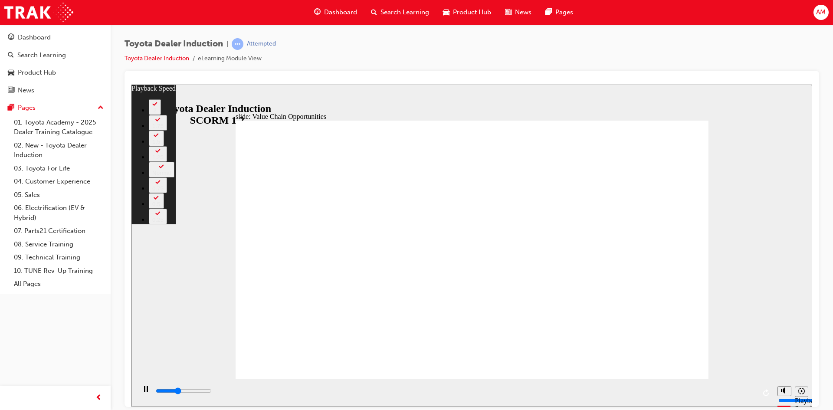
type input "4400"
type input "1"
type input "4600"
type input "1"
type input "4900"
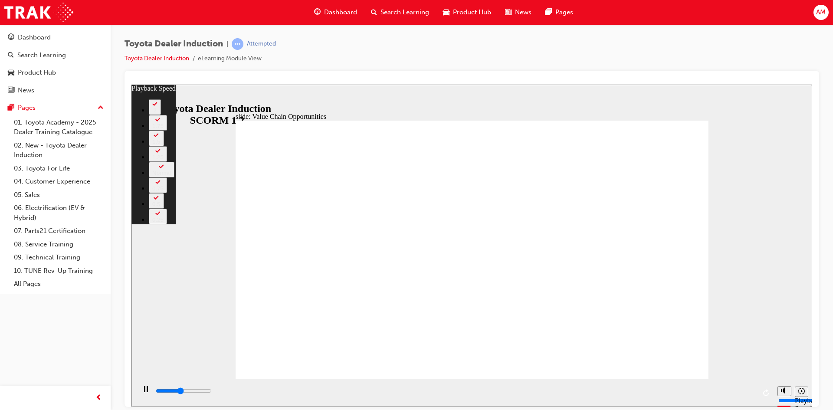
type input "1"
type input "5100"
type input "2"
type input "5400"
type input "2"
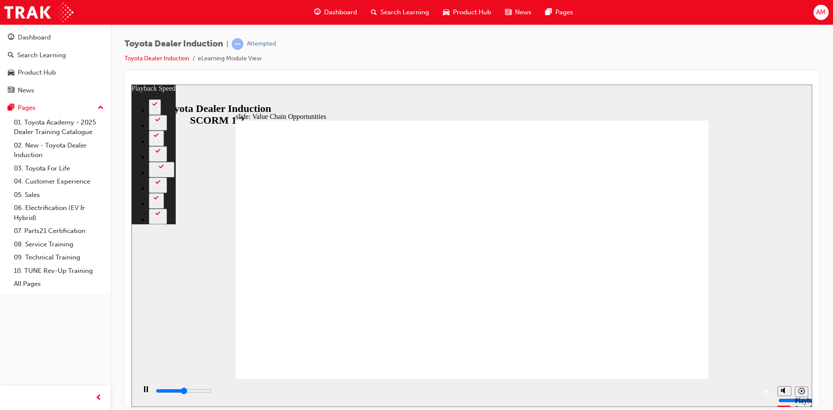
type input "5700"
type input "2"
type input "5900"
type input "2"
type input "6200"
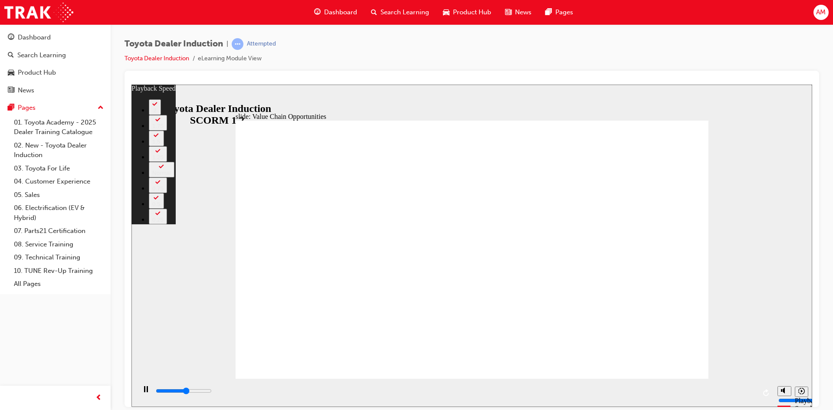
type input "3"
type input "6500"
type input "3"
type input "6700"
type input "3"
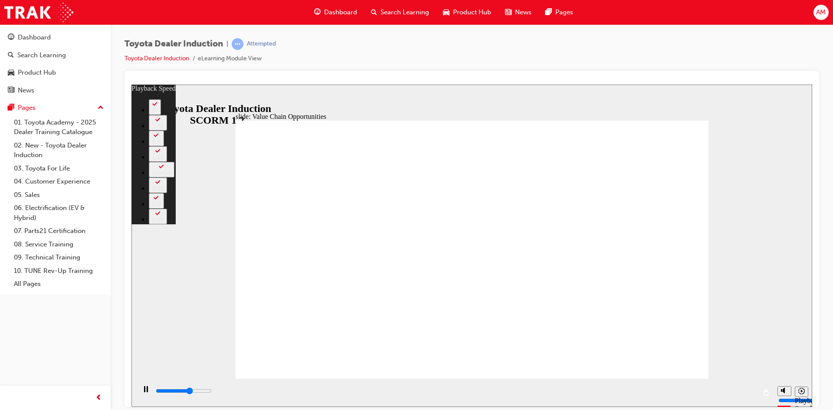
type input "7000"
type input "3"
type input "7300"
type input "4"
type input "7500"
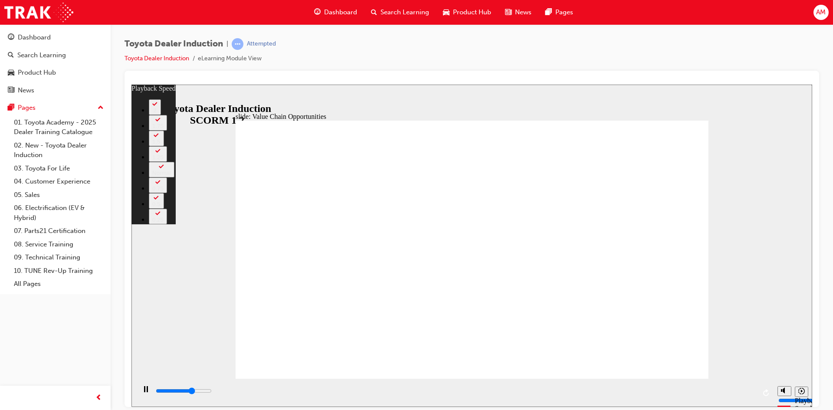
type input "4"
type input "7800"
type input "4"
type input "8100"
type input "5"
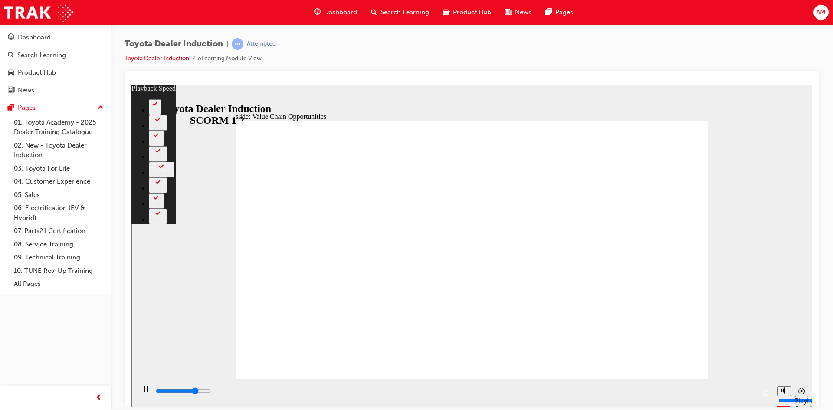
type input "8300"
type input "5"
type input "8600"
type input "5"
type input "8900"
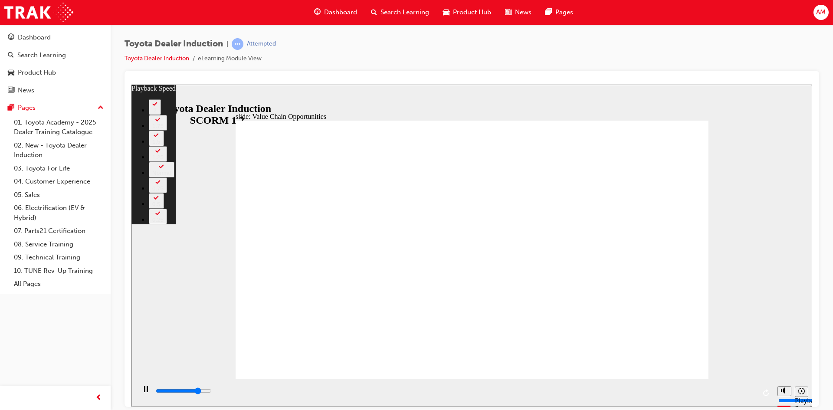
type input "5"
type input "9100"
type input "6"
type input "9400"
type input "6"
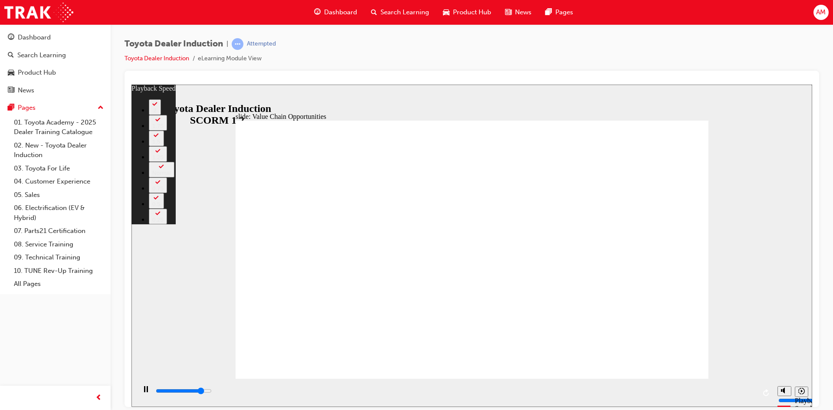
type input "9600"
type input "6"
type input "9900"
type input "6"
type input "10200"
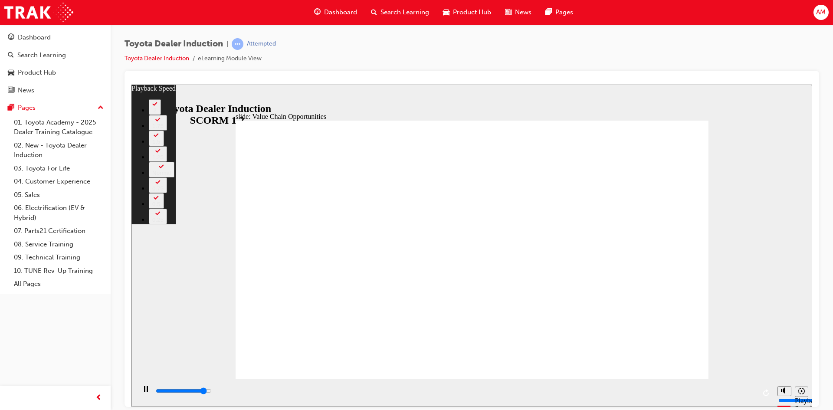
type input "7"
type input "10500"
type input "7"
type input "10700"
type input "7"
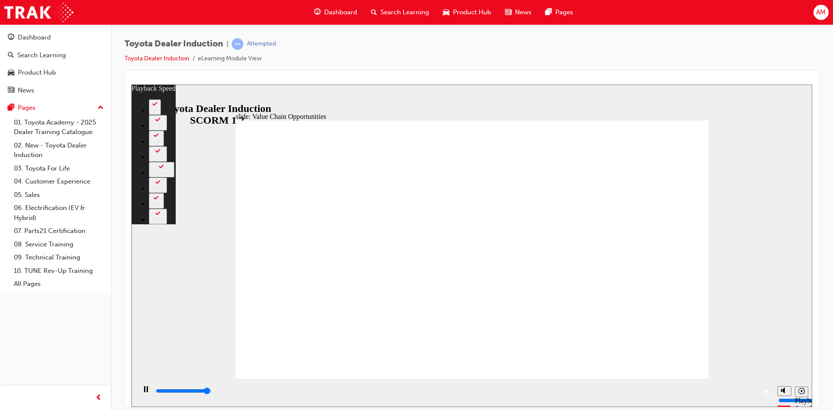
type input "11000"
type input "7"
type input "11200"
type input "8"
type input "11300"
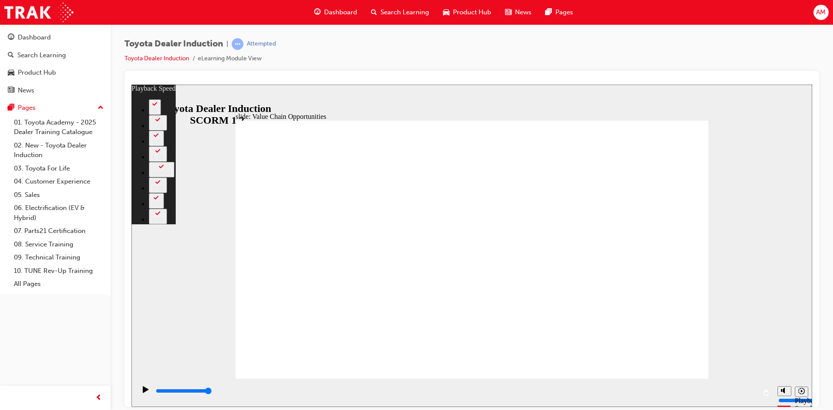
type input "64"
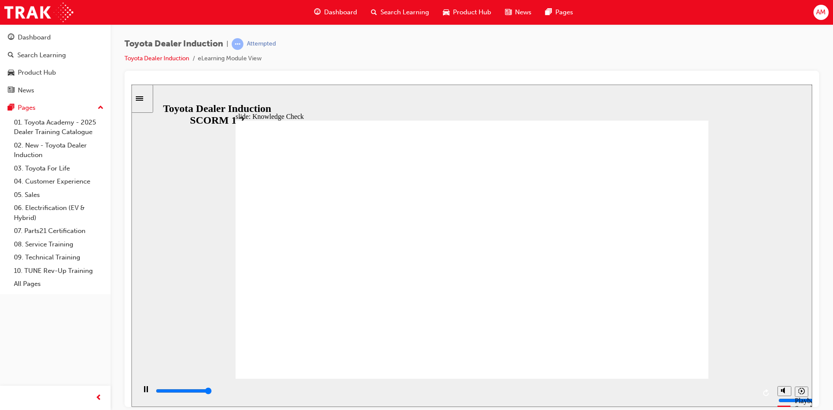
type input "5000"
radio input "true"
type input "5000"
radio input "true"
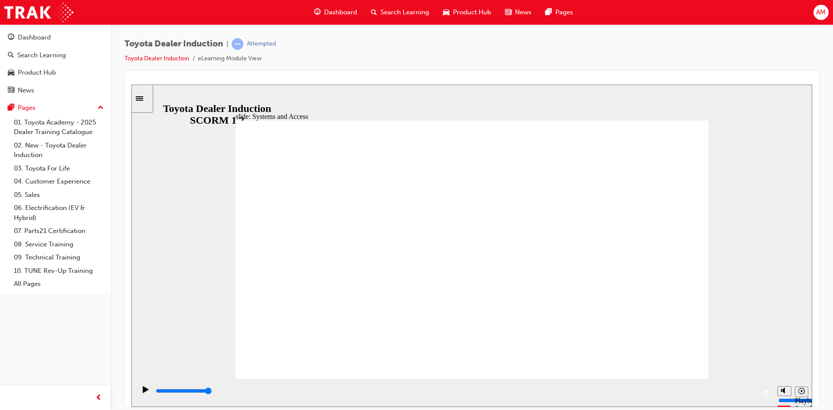
click at [615, 393] on div "playback controls" at bounding box center [455, 391] width 601 height 10
click at [741, 394] on div "playback controls" at bounding box center [455, 391] width 601 height 10
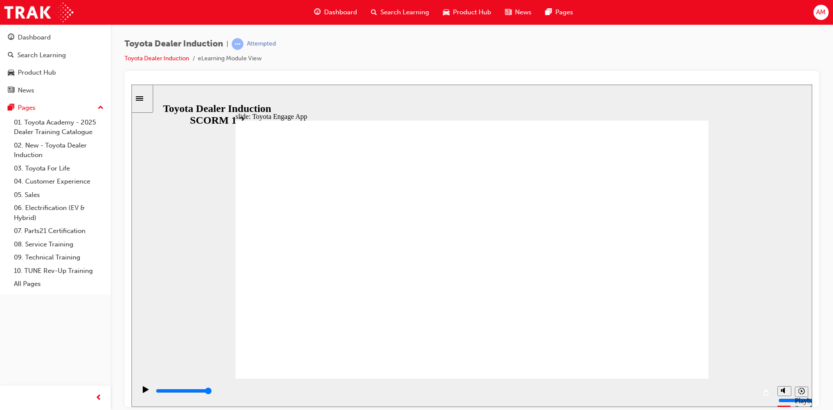
click at [669, 394] on div "playback controls" at bounding box center [455, 391] width 601 height 10
click at [632, 394] on div "playback controls" at bounding box center [455, 391] width 601 height 10
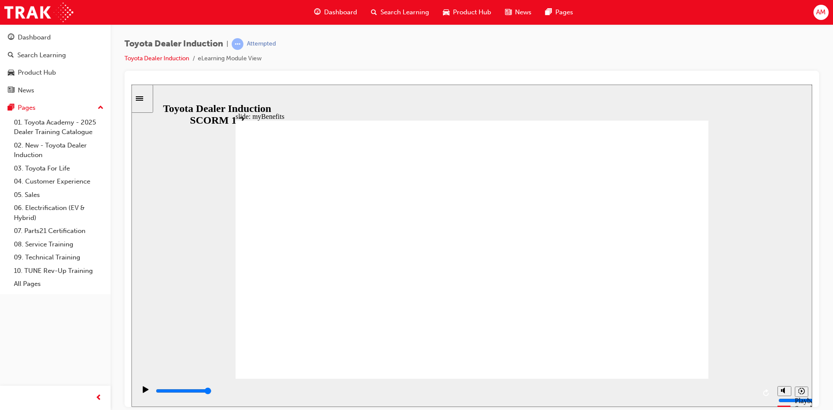
drag, startPoint x: 520, startPoint y: 212, endPoint x: 527, endPoint y: 230, distance: 18.7
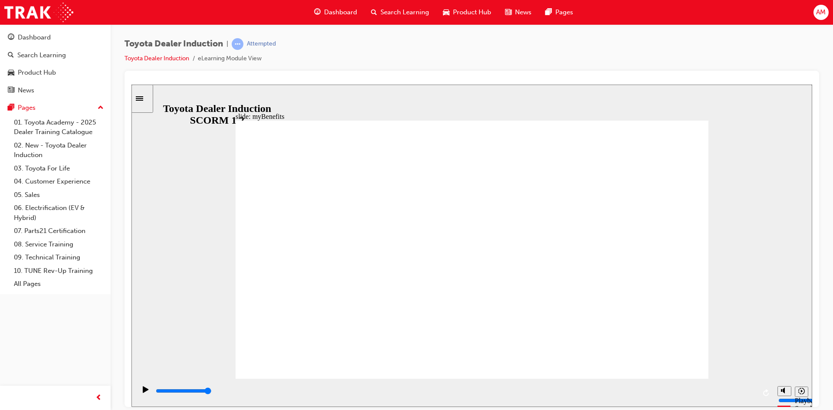
click at [720, 395] on div "playback controls" at bounding box center [455, 391] width 601 height 10
type input "5000"
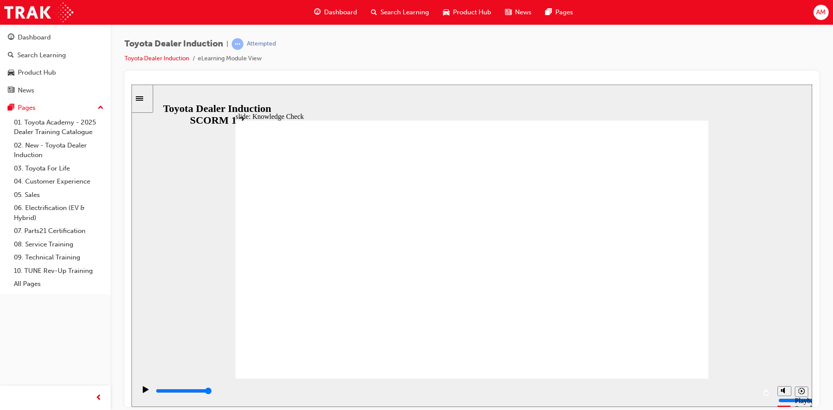
type input "total engage app"
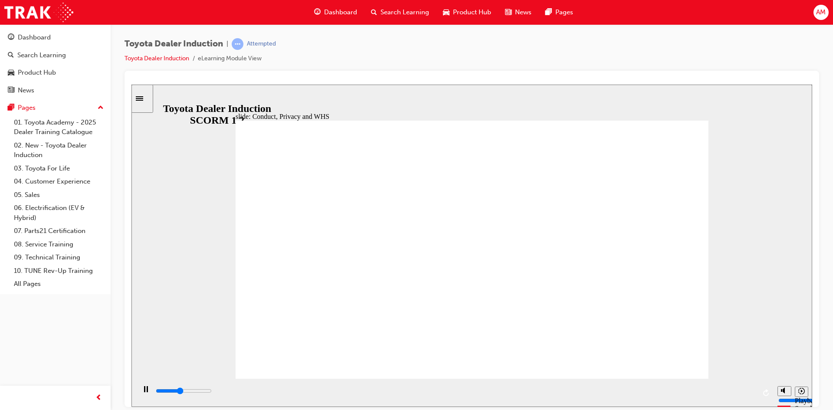
click at [545, 395] on div "playback controls" at bounding box center [455, 391] width 601 height 10
click at [642, 396] on div "playback controls" at bounding box center [455, 391] width 601 height 10
click at [729, 394] on div "playback controls" at bounding box center [455, 391] width 601 height 10
click at [742, 394] on div "playback controls" at bounding box center [455, 391] width 601 height 10
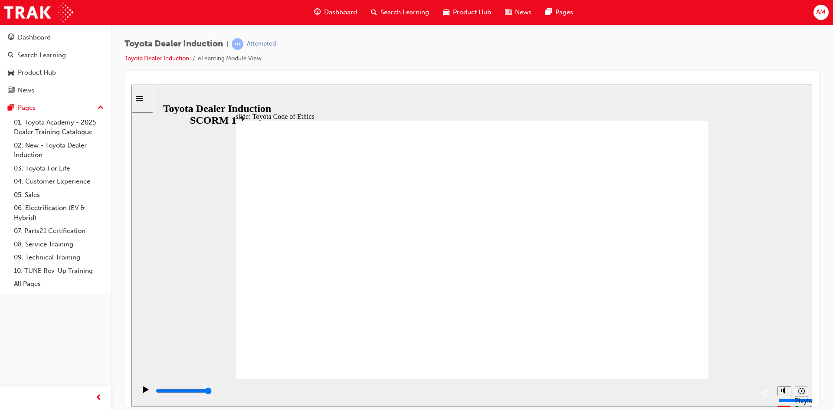
type input "5800"
checkbox input "true"
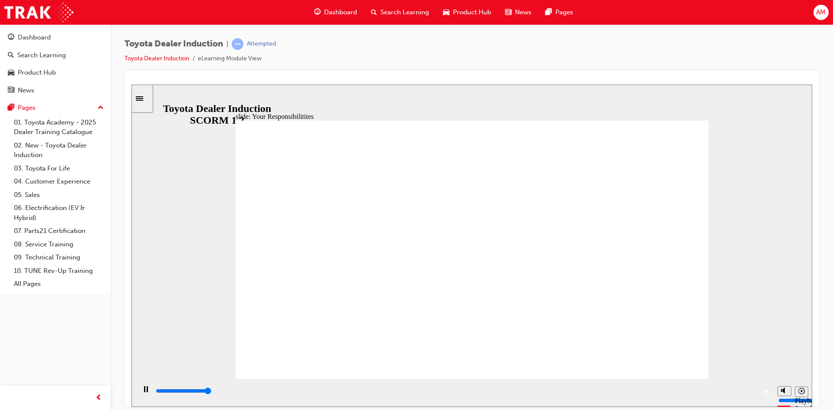
type input "8400"
checkbox input "true"
type input "8400"
checkbox input "true"
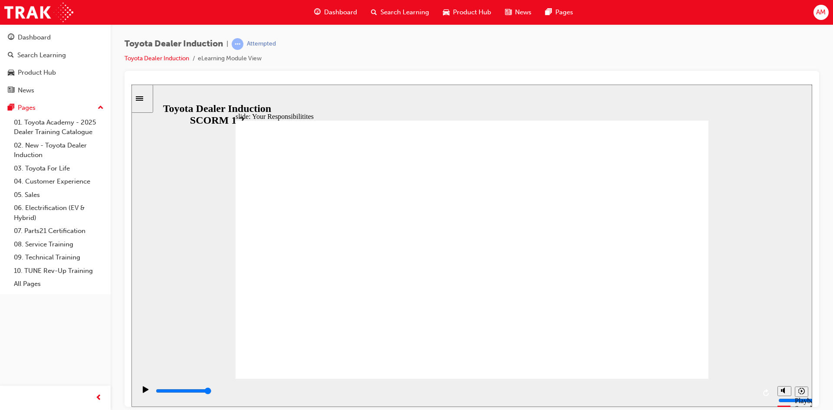
checkbox input "true"
click at [721, 394] on div "playback controls" at bounding box center [455, 391] width 601 height 10
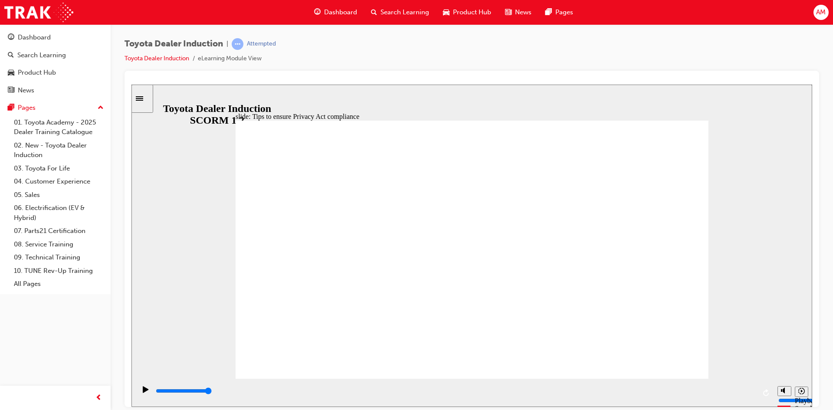
click at [212, 392] on input "slide progress" at bounding box center [184, 390] width 56 height 7
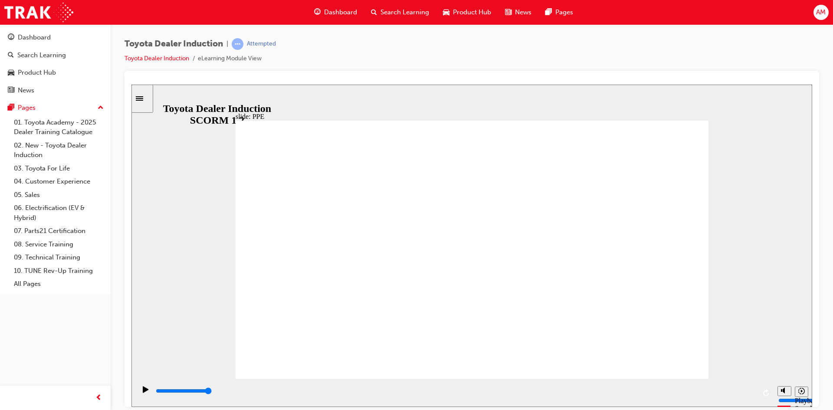
click at [707, 391] on div "playback controls" at bounding box center [455, 391] width 601 height 10
click at [212, 393] on input "slide progress" at bounding box center [184, 390] width 56 height 7
click at [143, 392] on icon "Play (Ctrl+Alt+P)" at bounding box center [146, 389] width 6 height 7
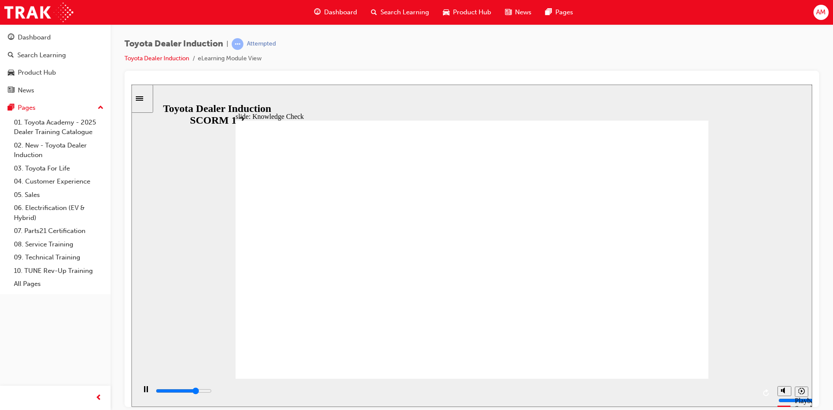
type input "3800"
checkbox input "true"
type input "4500"
checkbox input "true"
type input "5000"
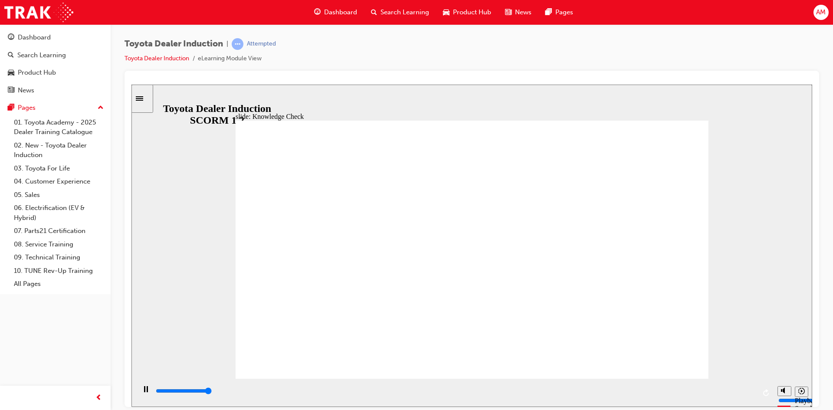
checkbox input "true"
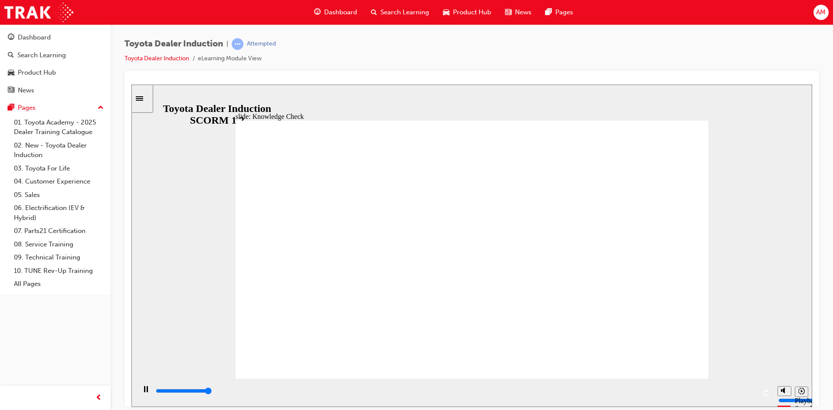
drag, startPoint x: 396, startPoint y: 258, endPoint x: 480, endPoint y: 244, distance: 85.3
type input "5000"
radio input "true"
type input "5000"
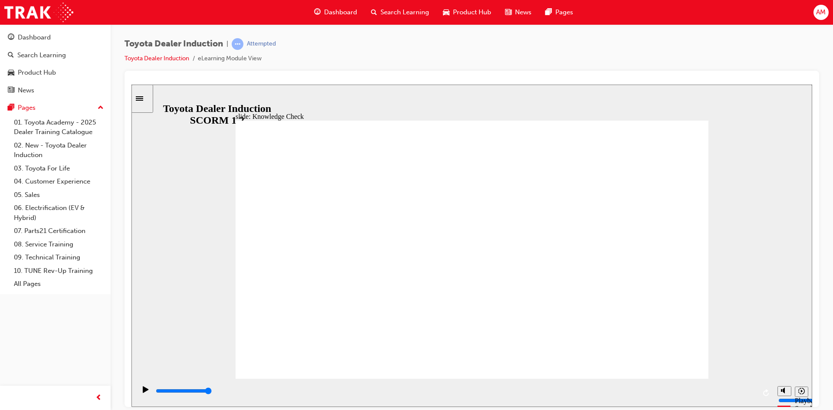
checkbox input "true"
type input "5000"
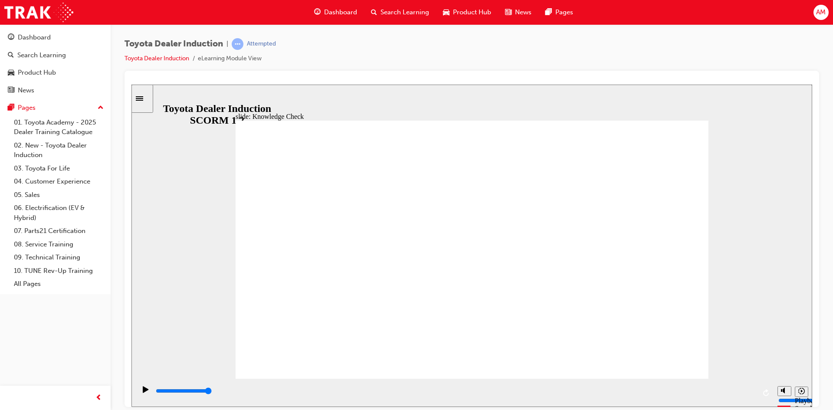
checkbox input "true"
checkbox input "false"
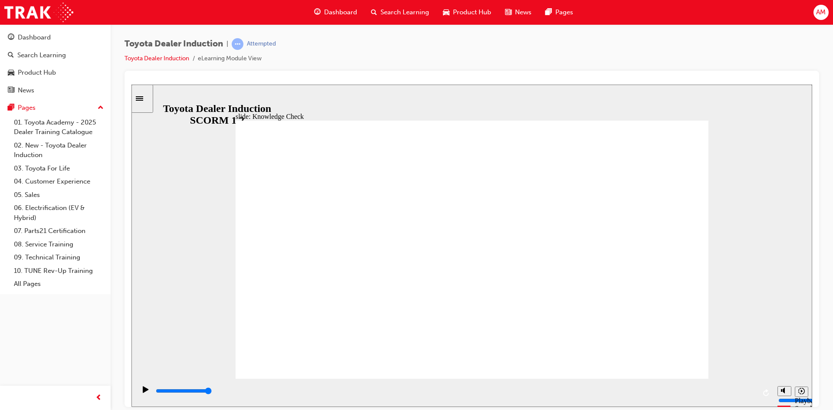
drag, startPoint x: 414, startPoint y: 315, endPoint x: 545, endPoint y: 220, distance: 161.0
checkbox input "false"
type input "8300"
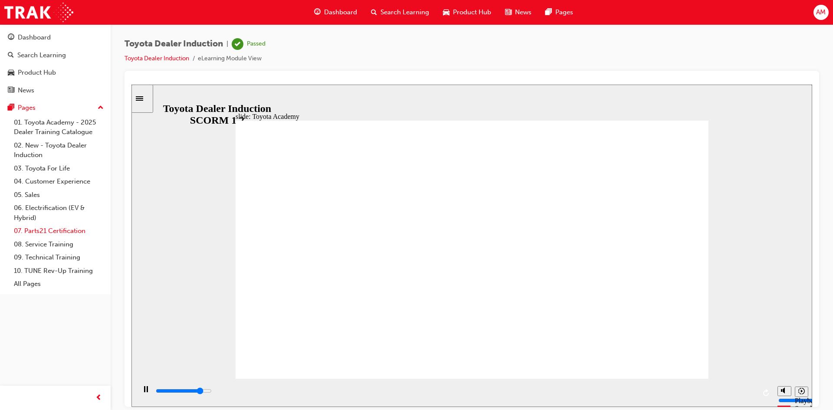
click at [64, 232] on link "07. Parts21 Certification" at bounding box center [58, 230] width 97 height 13
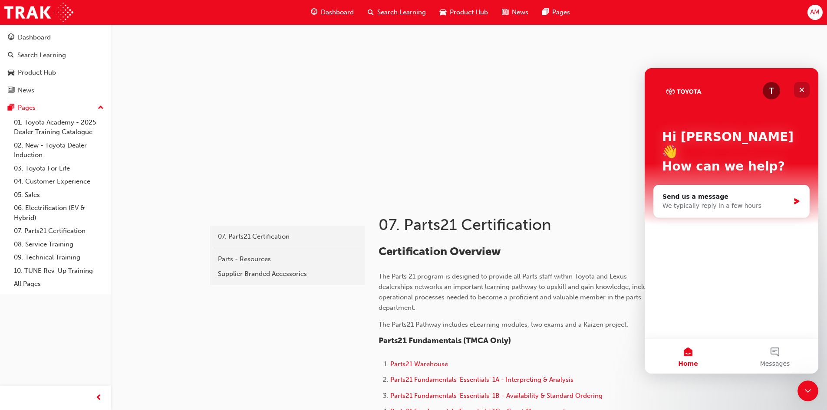
click at [800, 88] on icon "Close" at bounding box center [801, 89] width 7 height 7
